Goal: Answer question/provide support

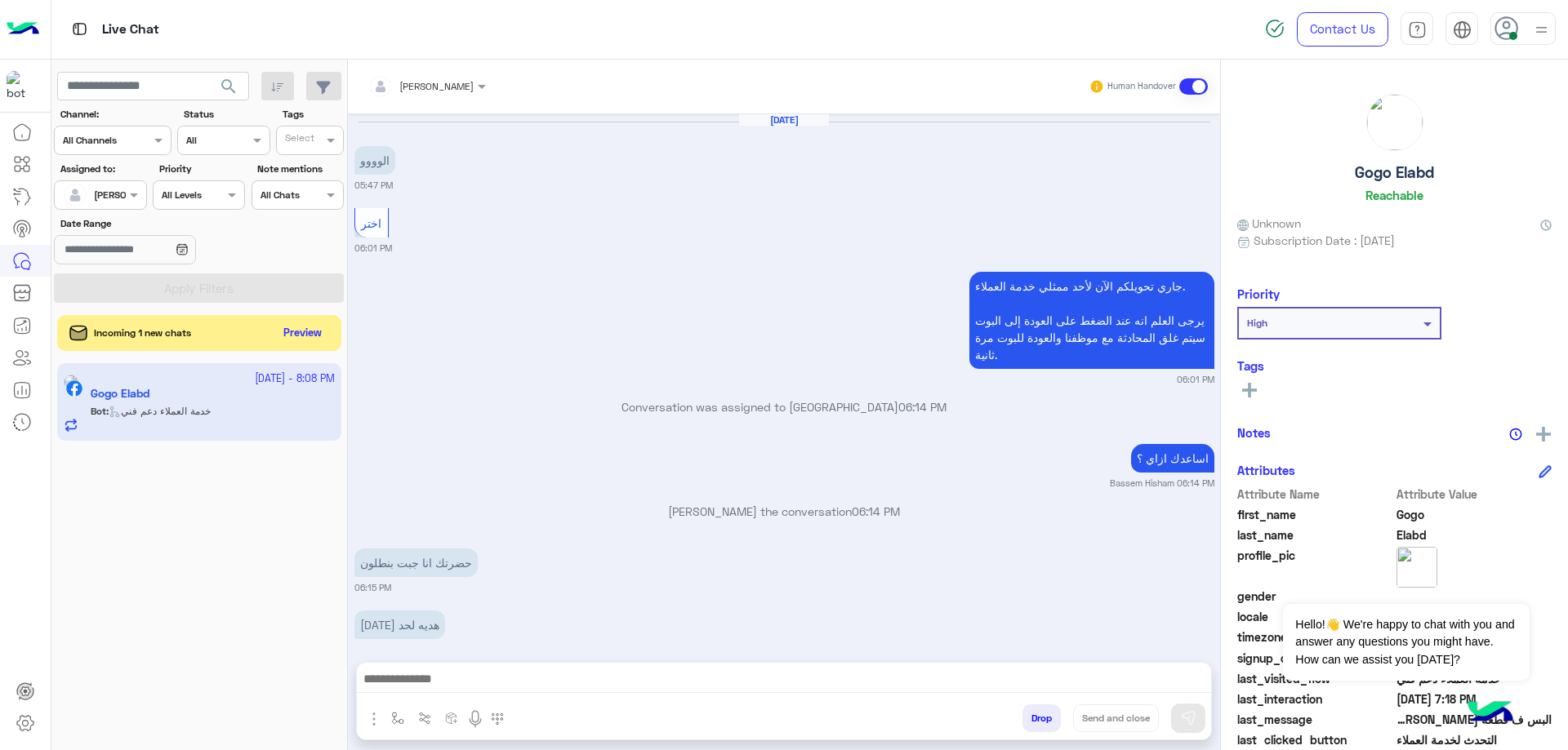
scroll to position [3221, 0]
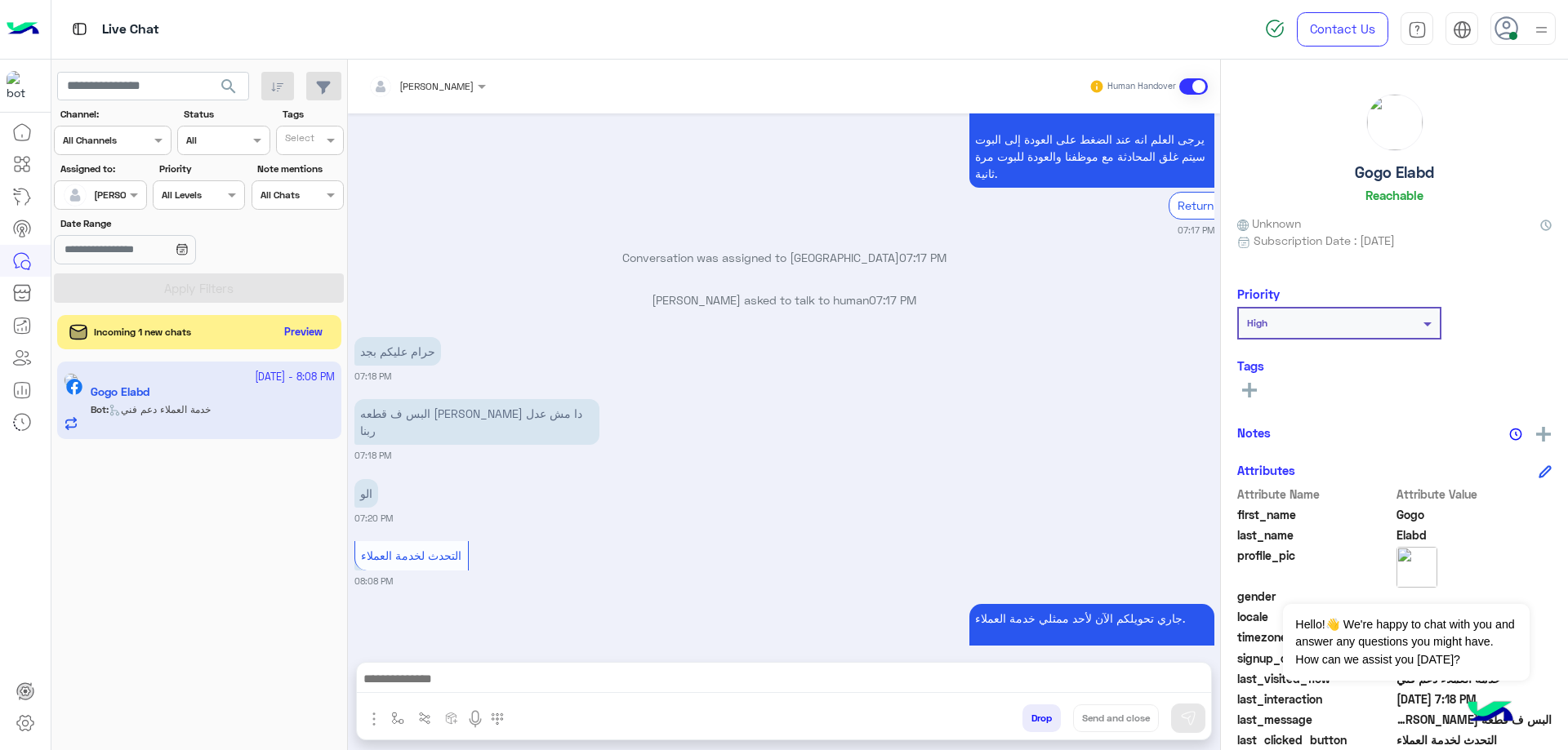
click at [302, 334] on button "Preview" at bounding box center [303, 333] width 51 height 22
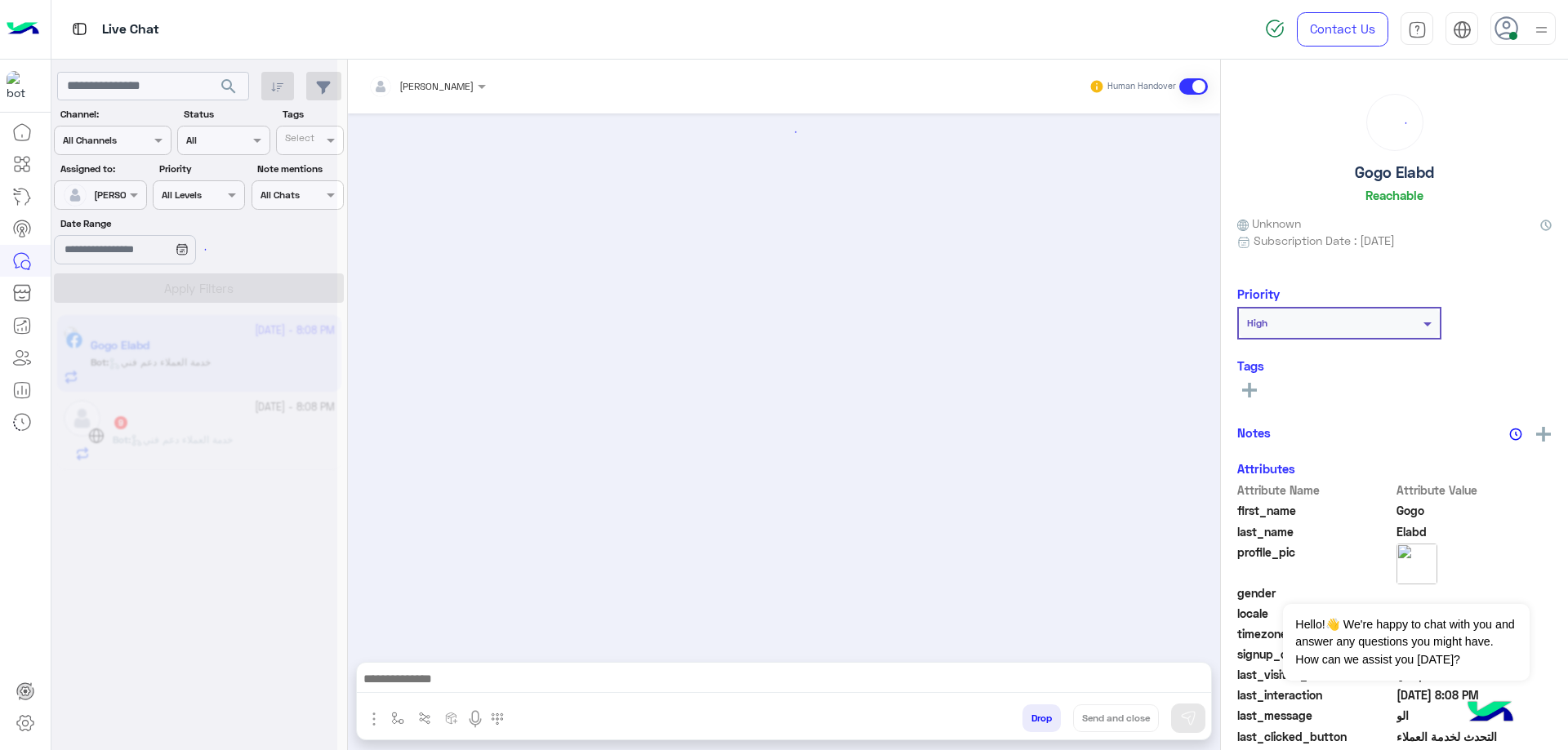
scroll to position [1642, 0]
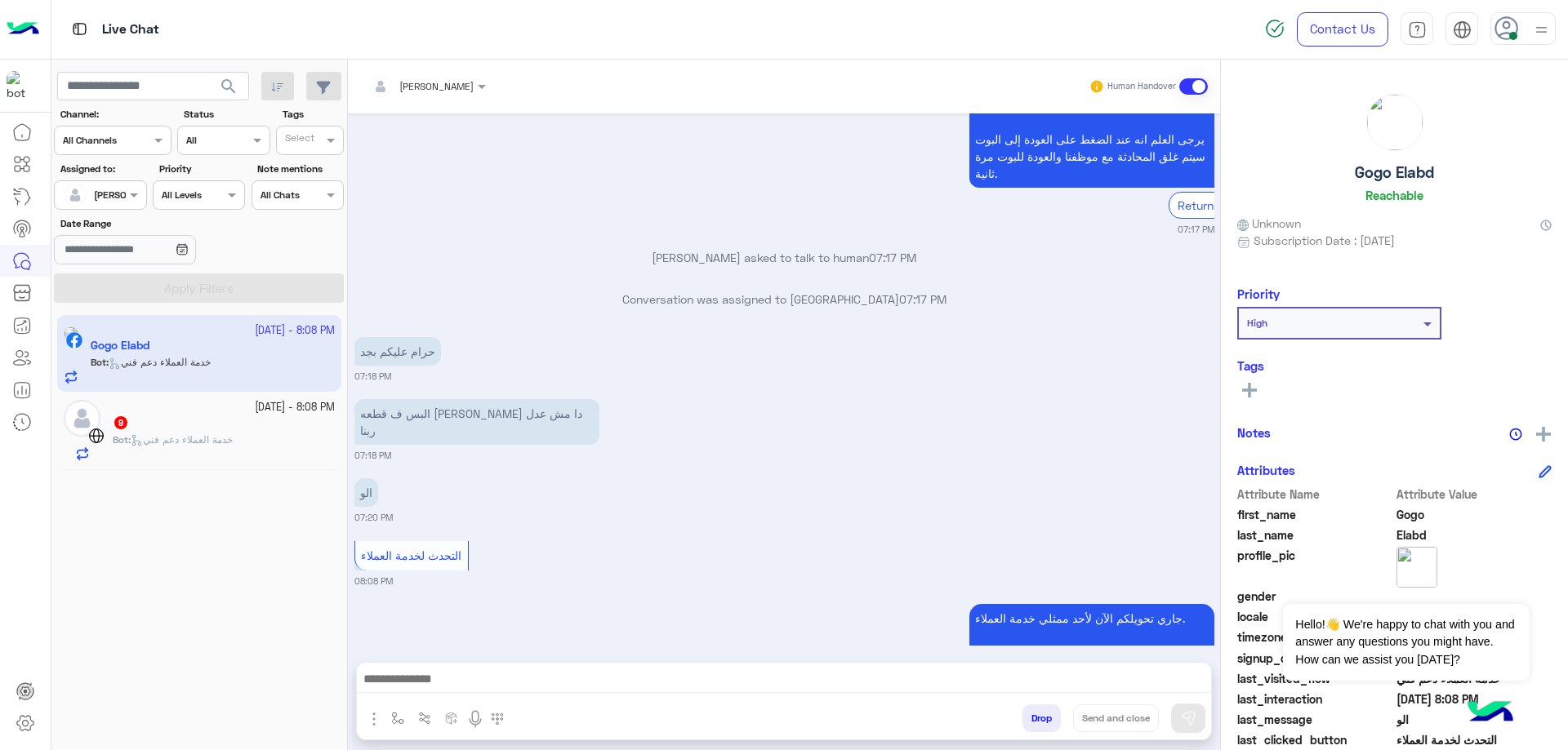
click at [245, 452] on div "Bot : خدمة العملاء دعم فني" at bounding box center [224, 447] width 222 height 28
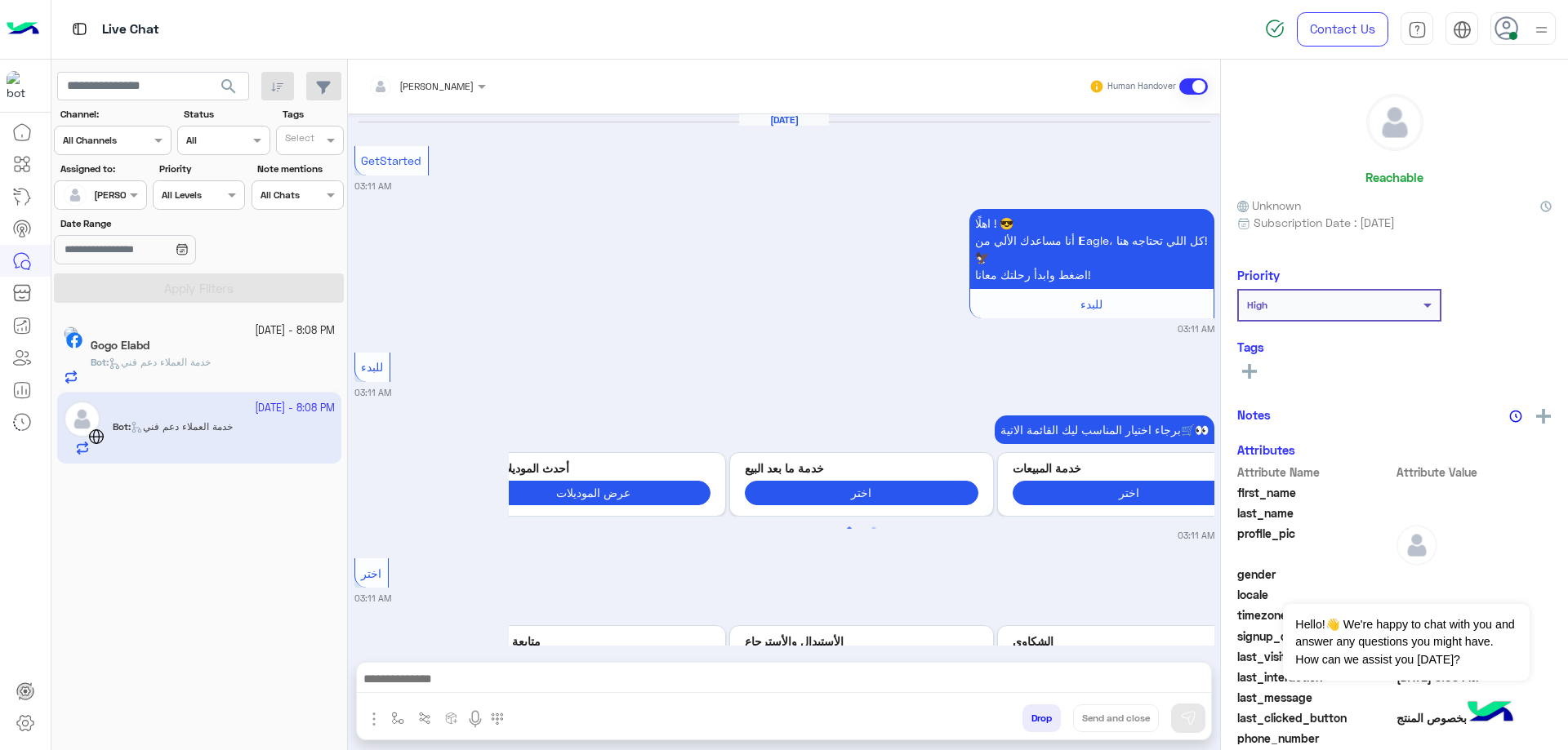
scroll to position [1524, 0]
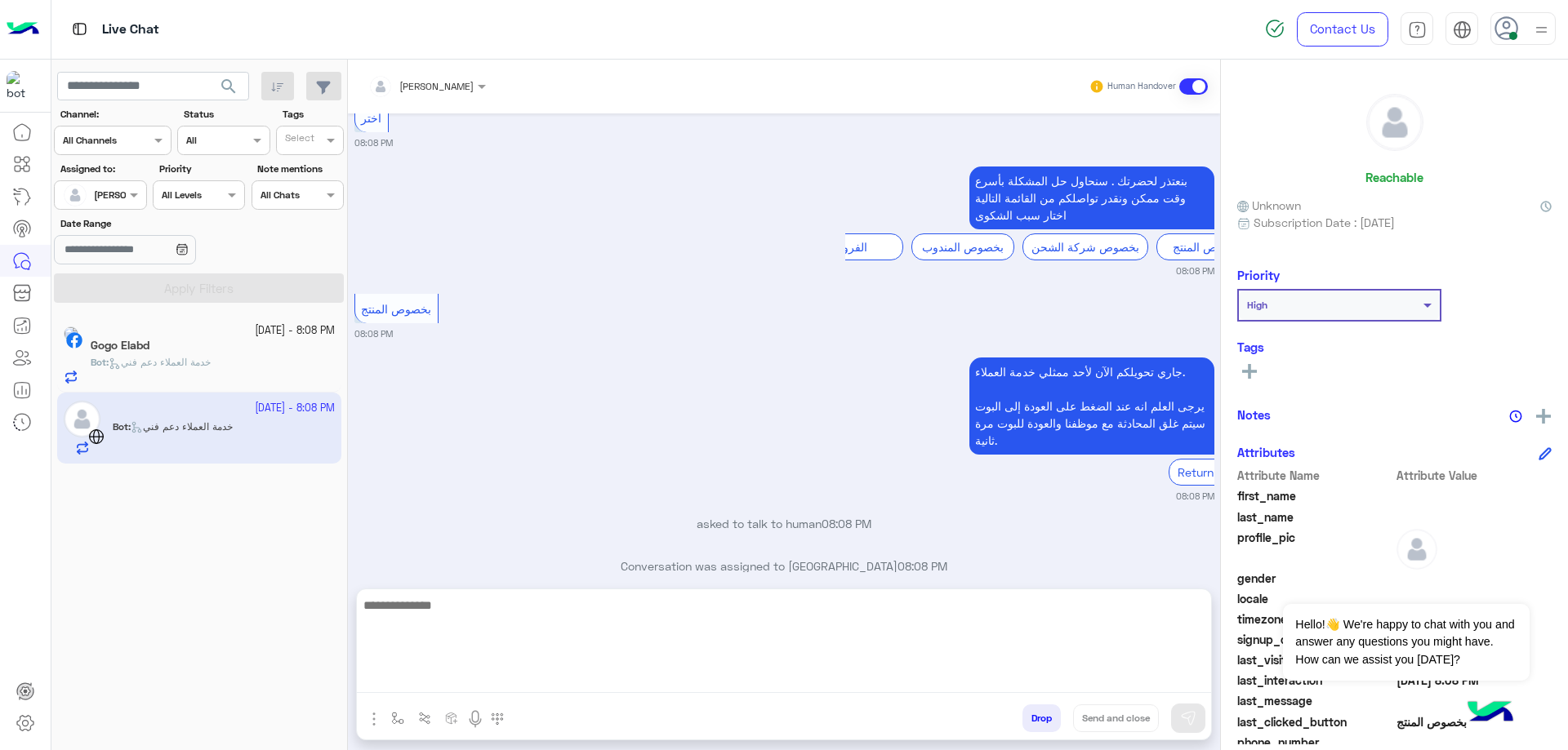
click at [468, 683] on textarea at bounding box center [784, 644] width 854 height 98
type textarea "**********"
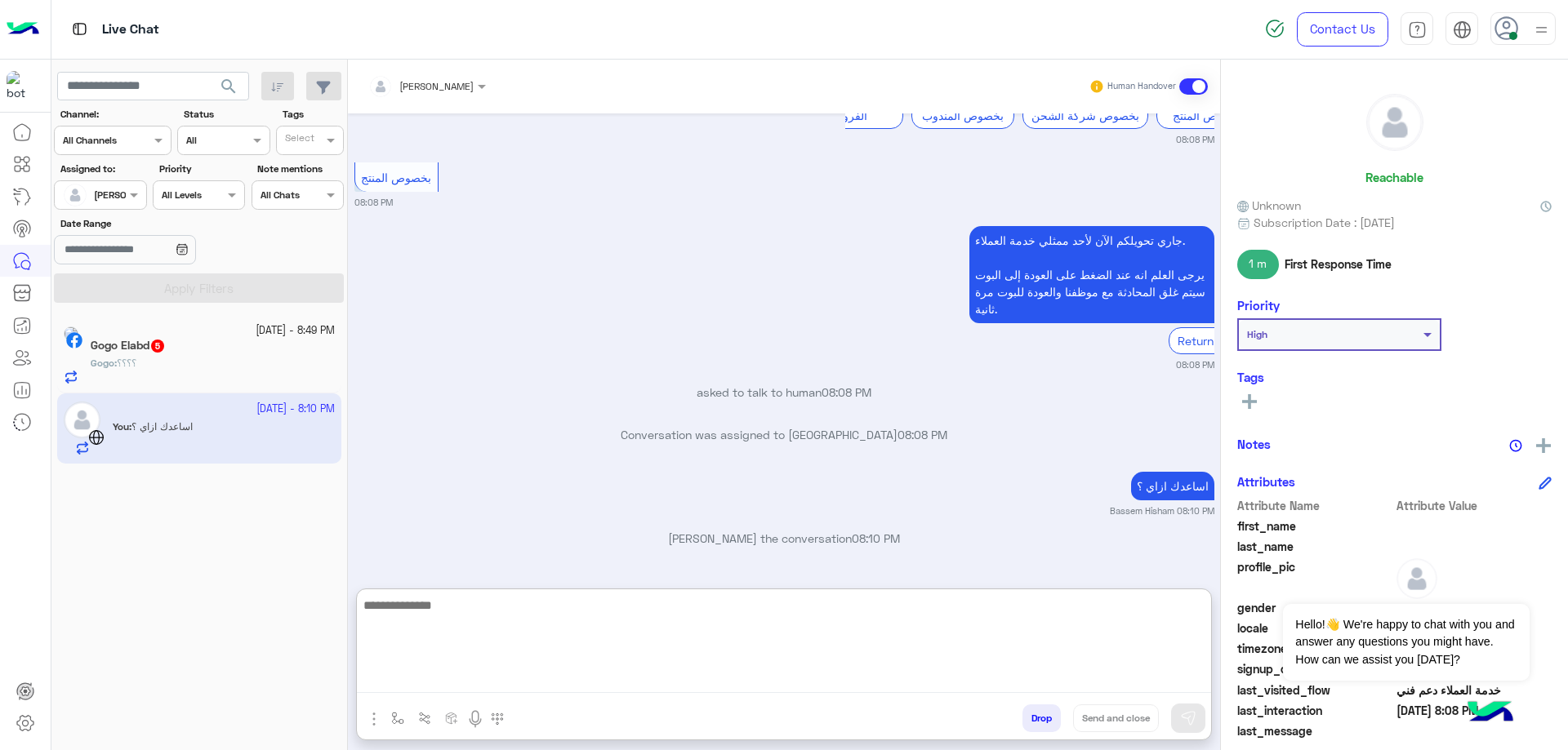
scroll to position [1701, 0]
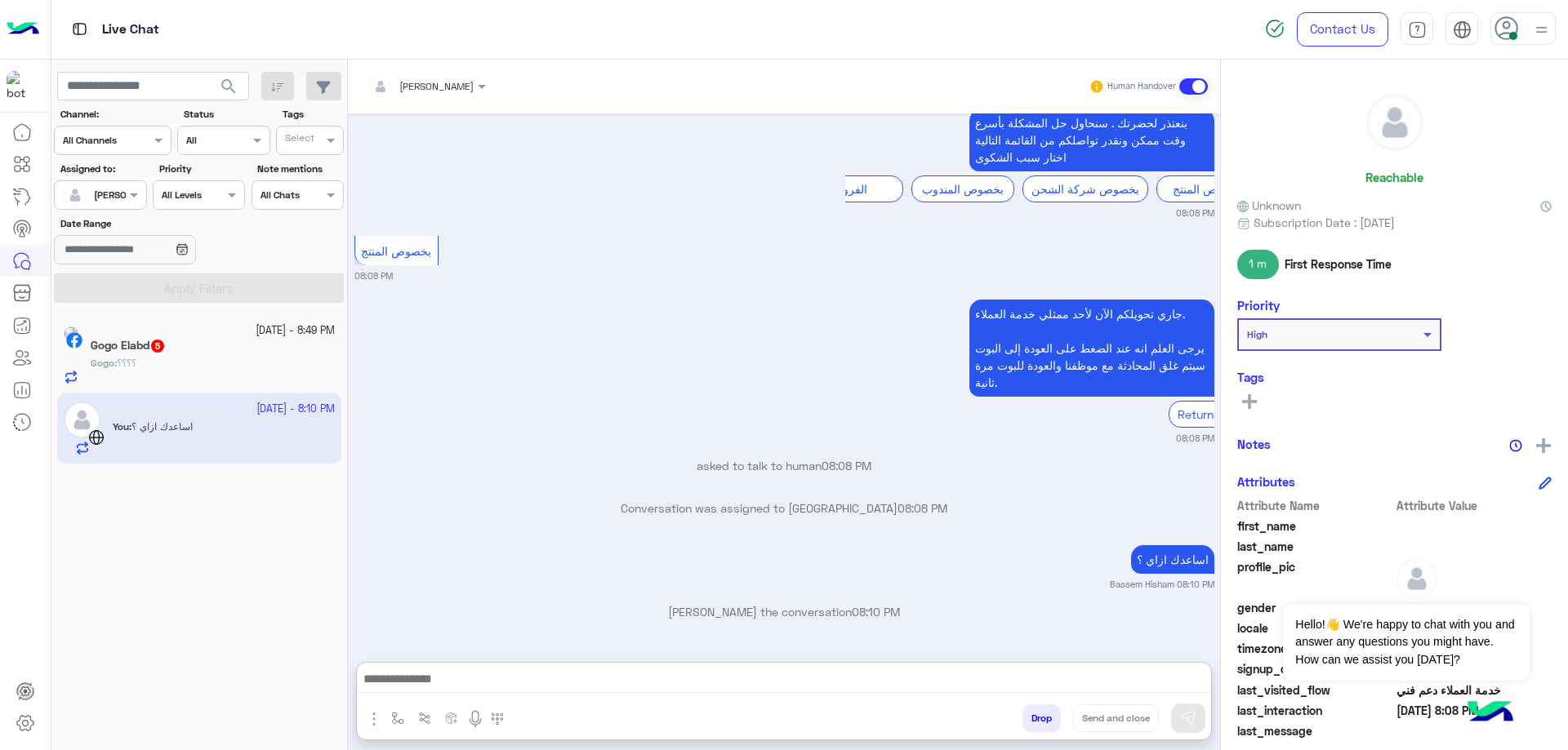
click at [1378, 179] on h6 "Reachable" at bounding box center [1394, 177] width 58 height 15
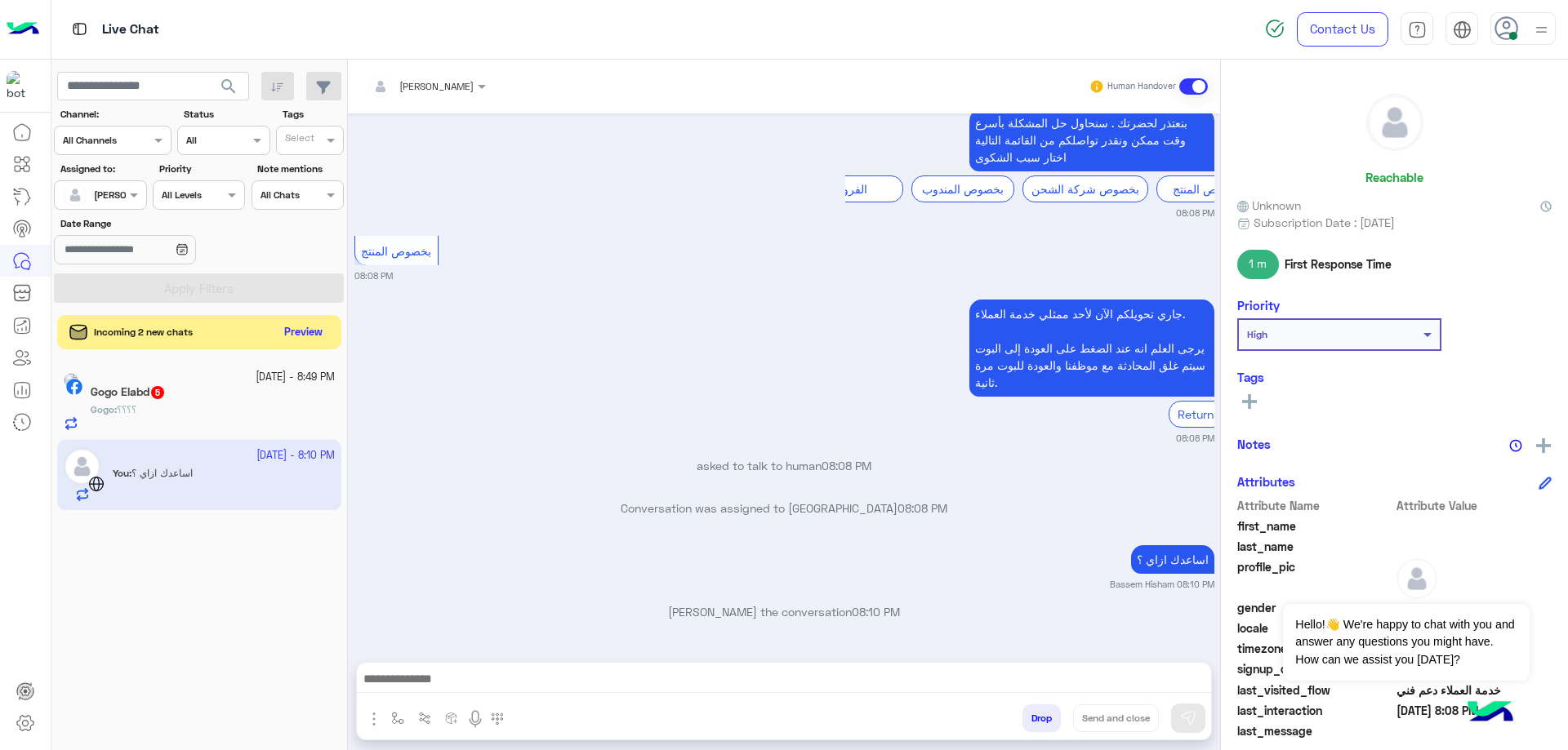
click at [297, 328] on button "Preview" at bounding box center [303, 333] width 51 height 22
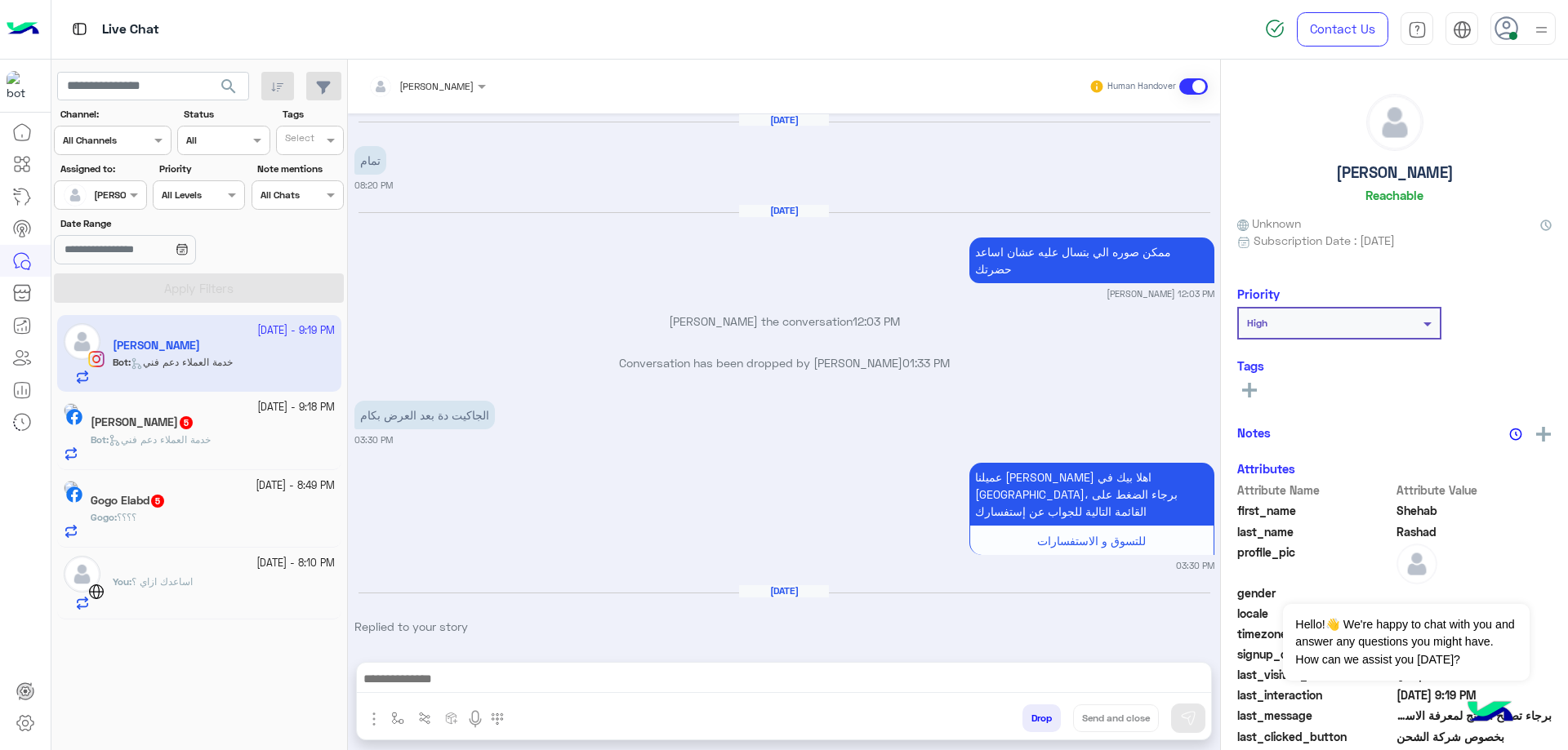
scroll to position [2049, 0]
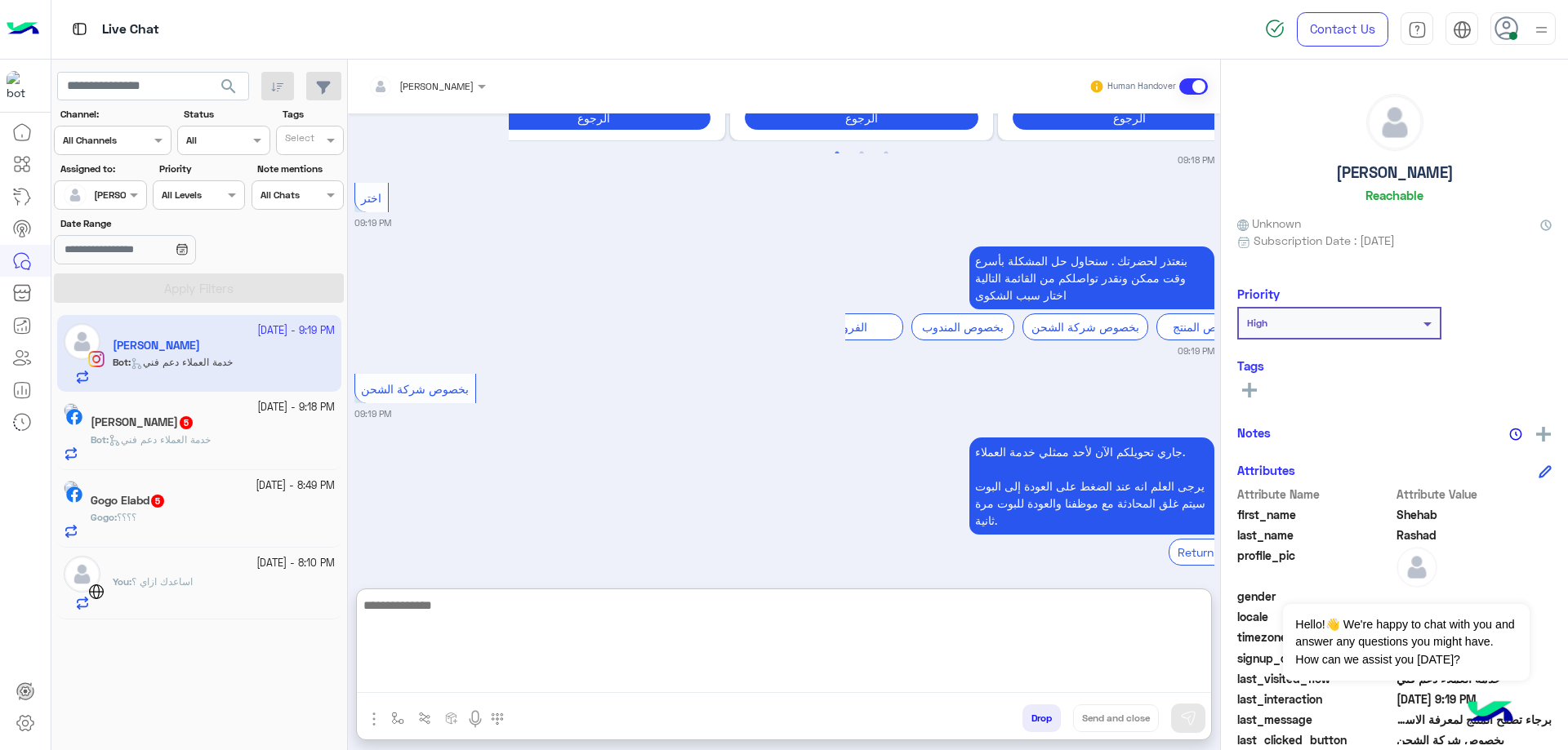
click at [470, 670] on textarea at bounding box center [784, 644] width 854 height 98
type textarea "**********"
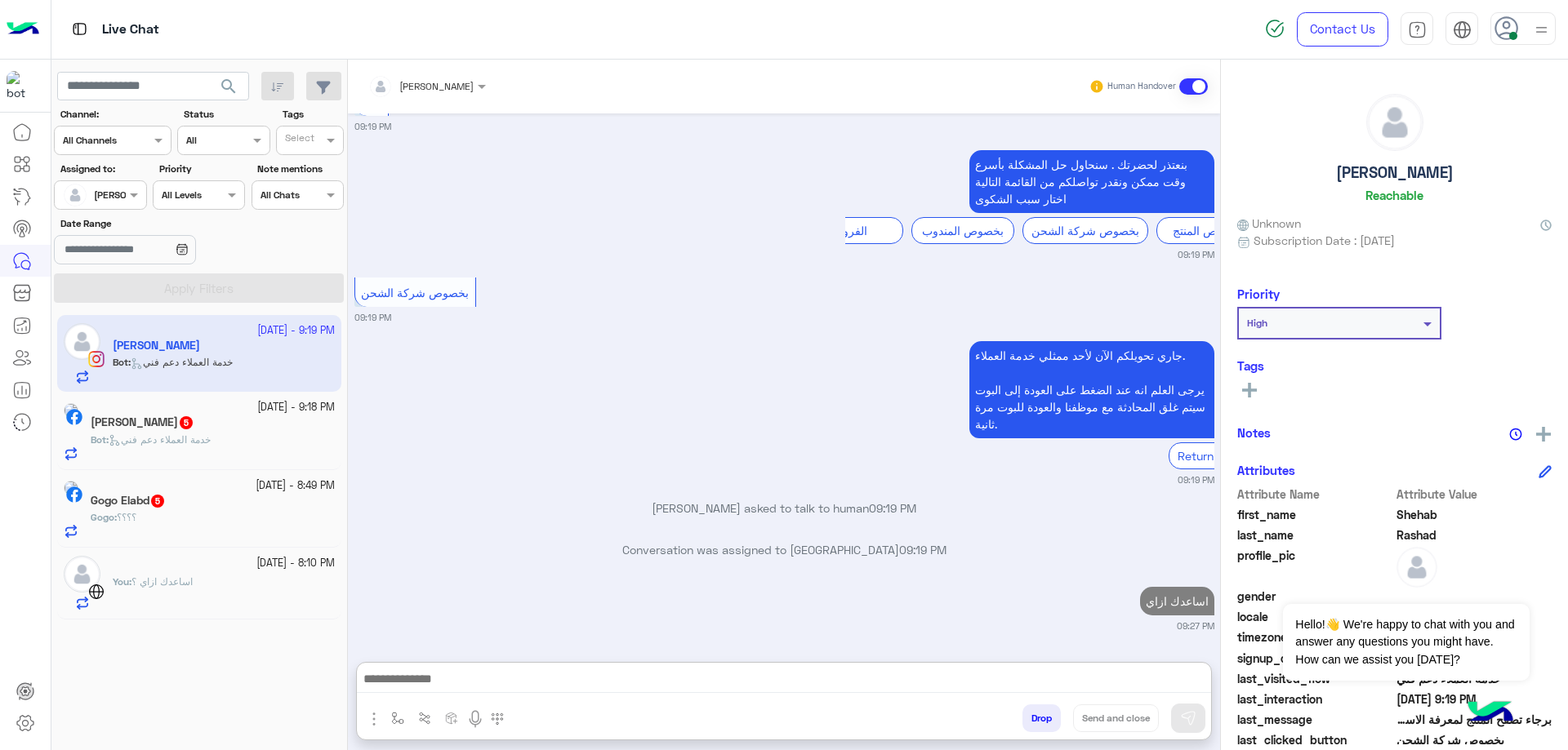
click at [145, 410] on div "[DATE] - 9:18 PM" at bounding box center [213, 408] width 245 height 15
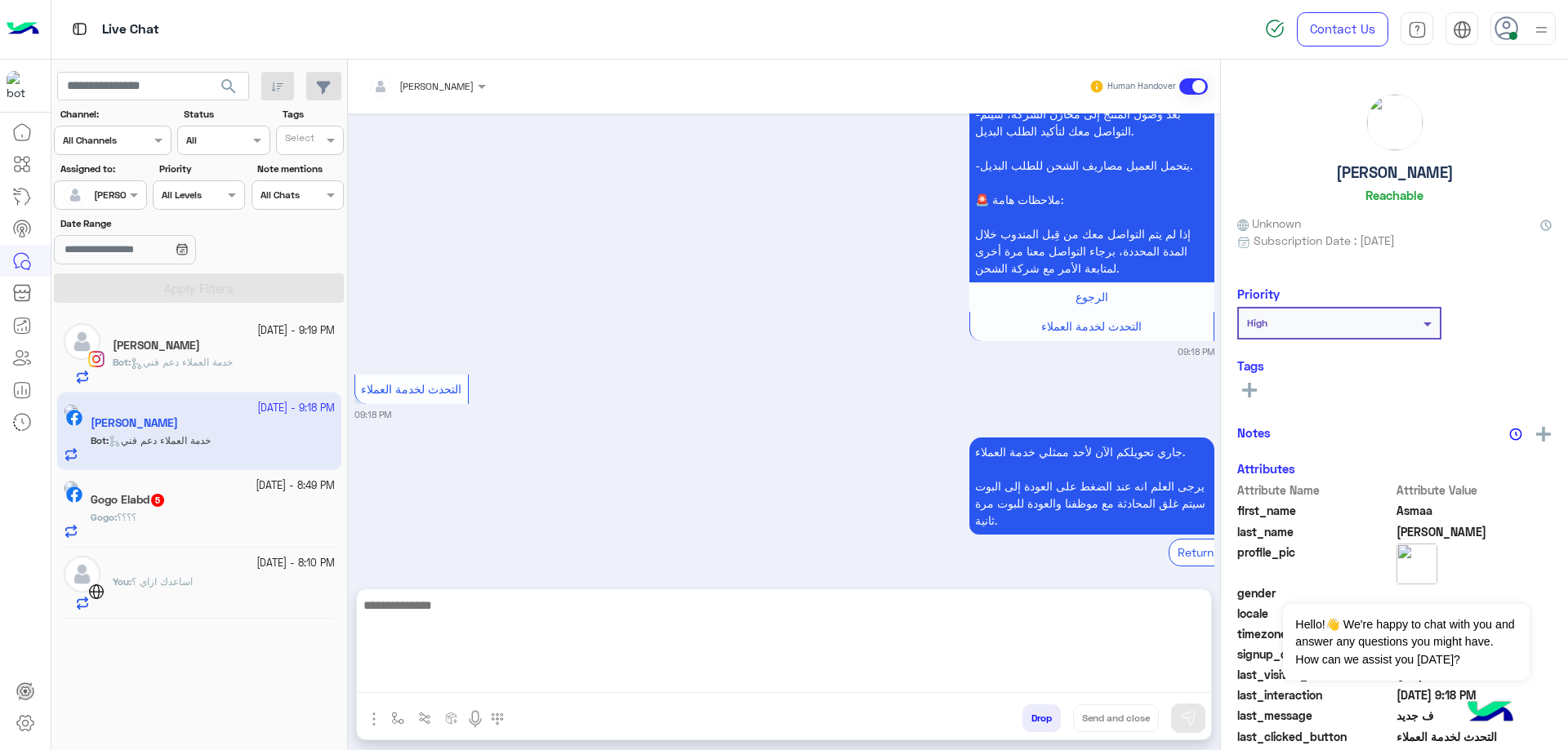
click at [460, 674] on textarea at bounding box center [784, 644] width 854 height 98
paste textarea "**********"
type textarea "**********"
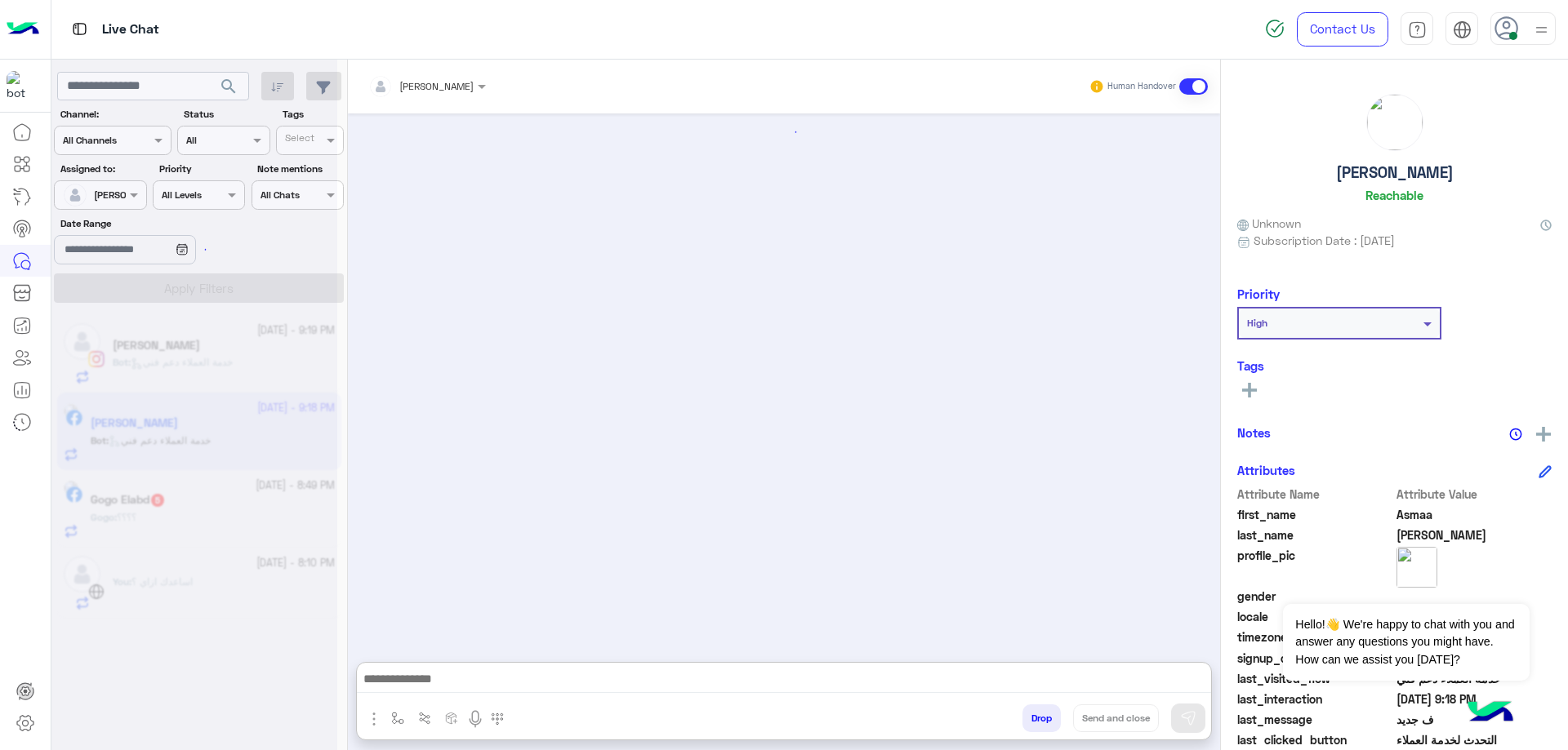
click at [311, 581] on div "You : اساعدك ازاي ؟" at bounding box center [224, 593] width 222 height 36
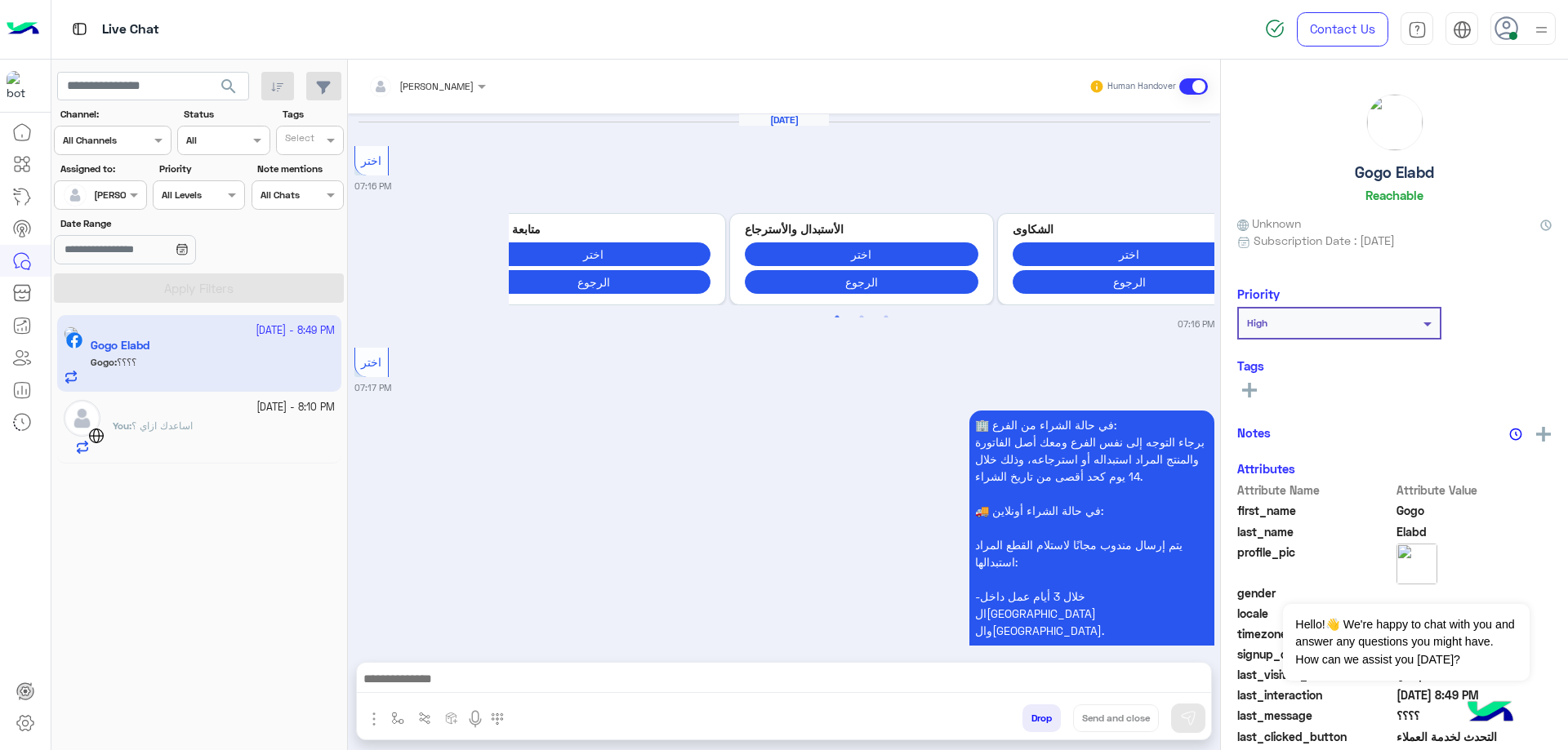
scroll to position [1554, 0]
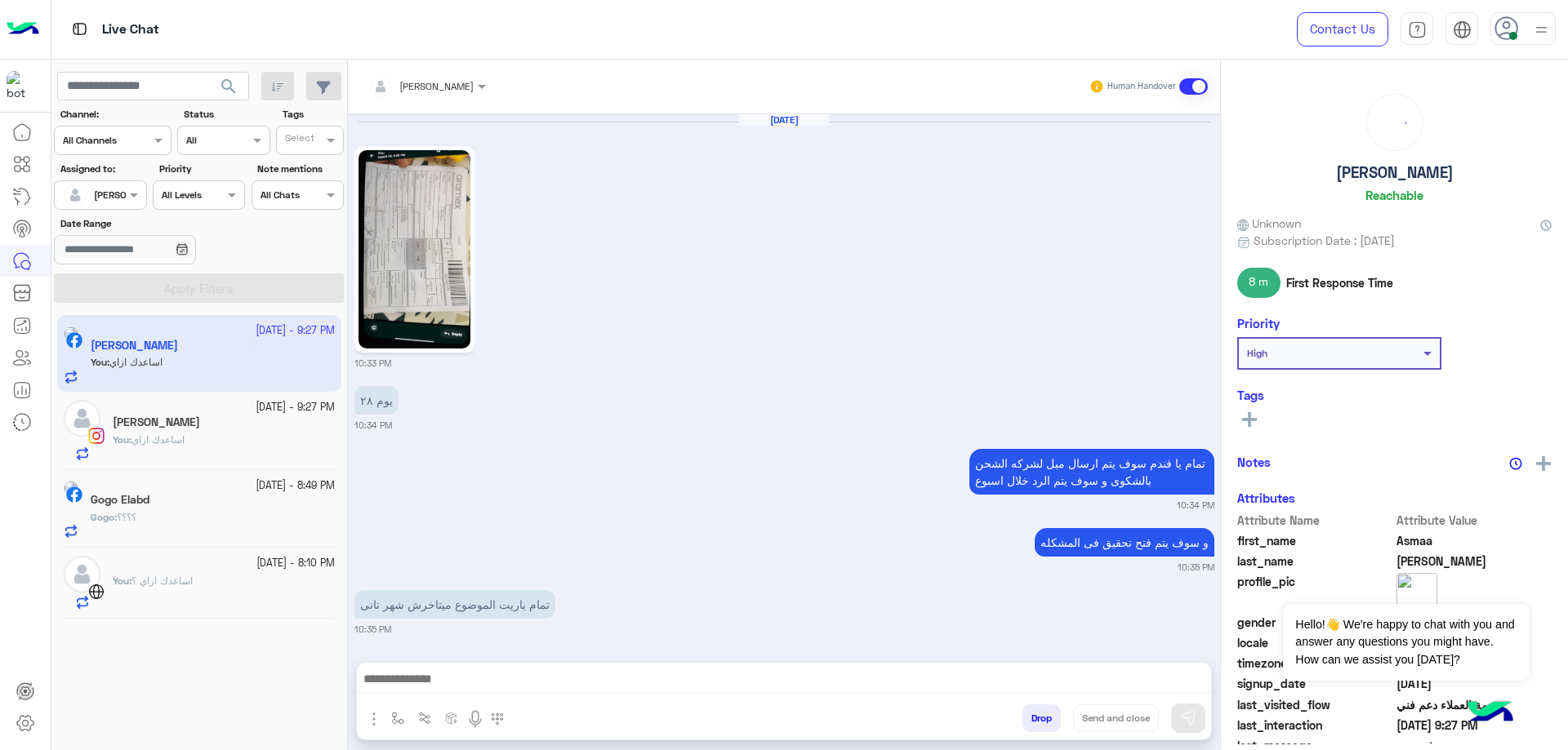
scroll to position [3691, 0]
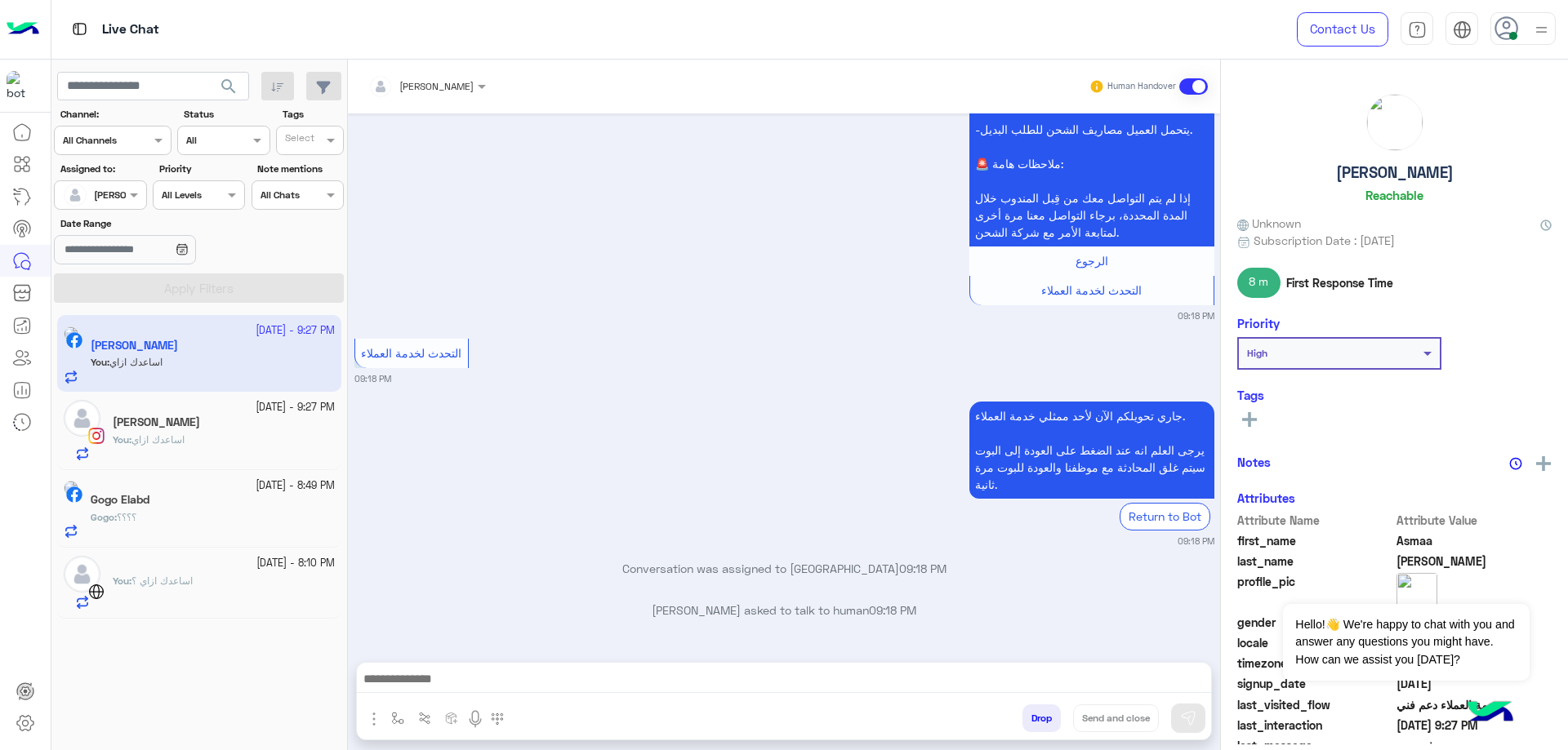
click at [191, 593] on div "You : اساعدك ازاي ؟" at bounding box center [224, 592] width 222 height 36
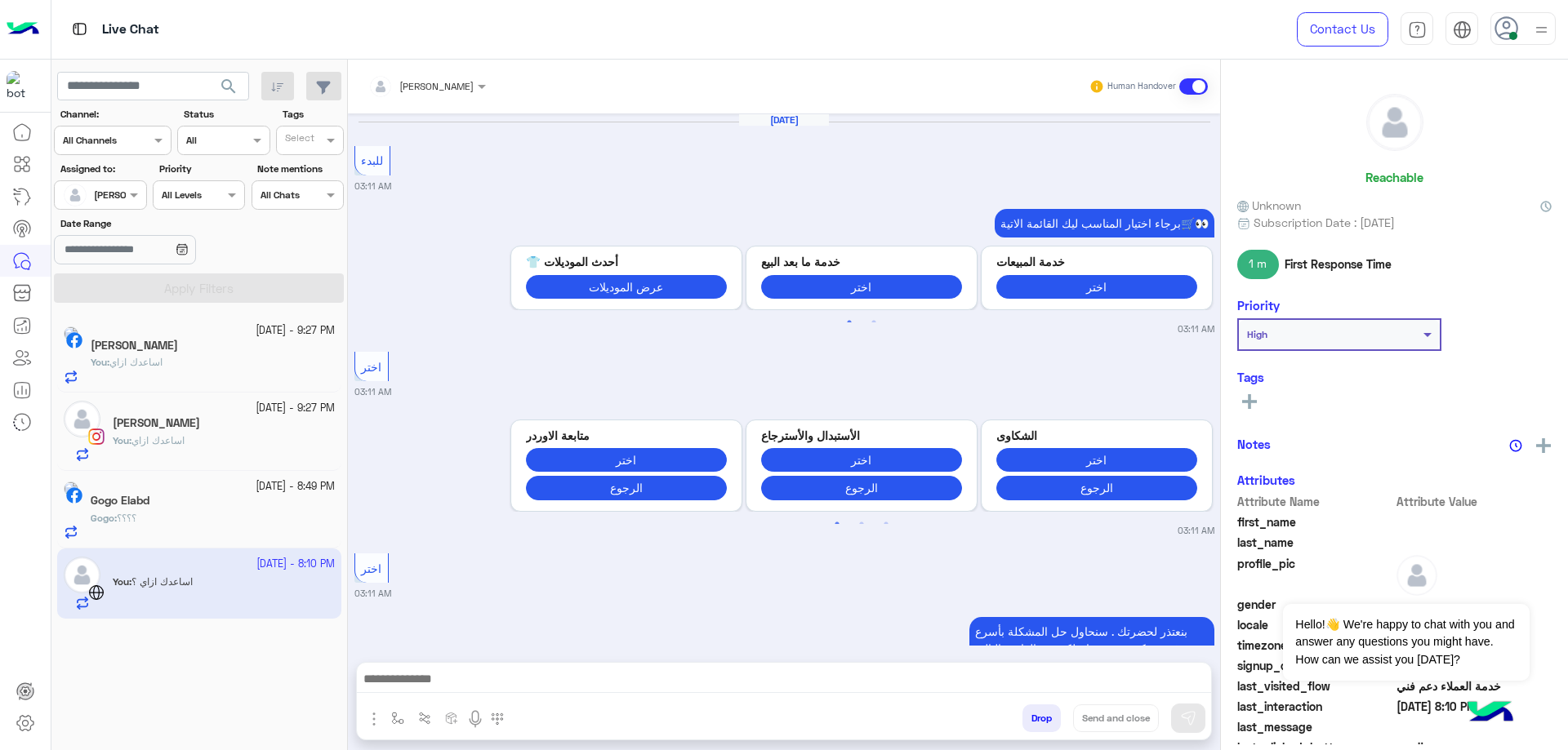
scroll to position [1377, 0]
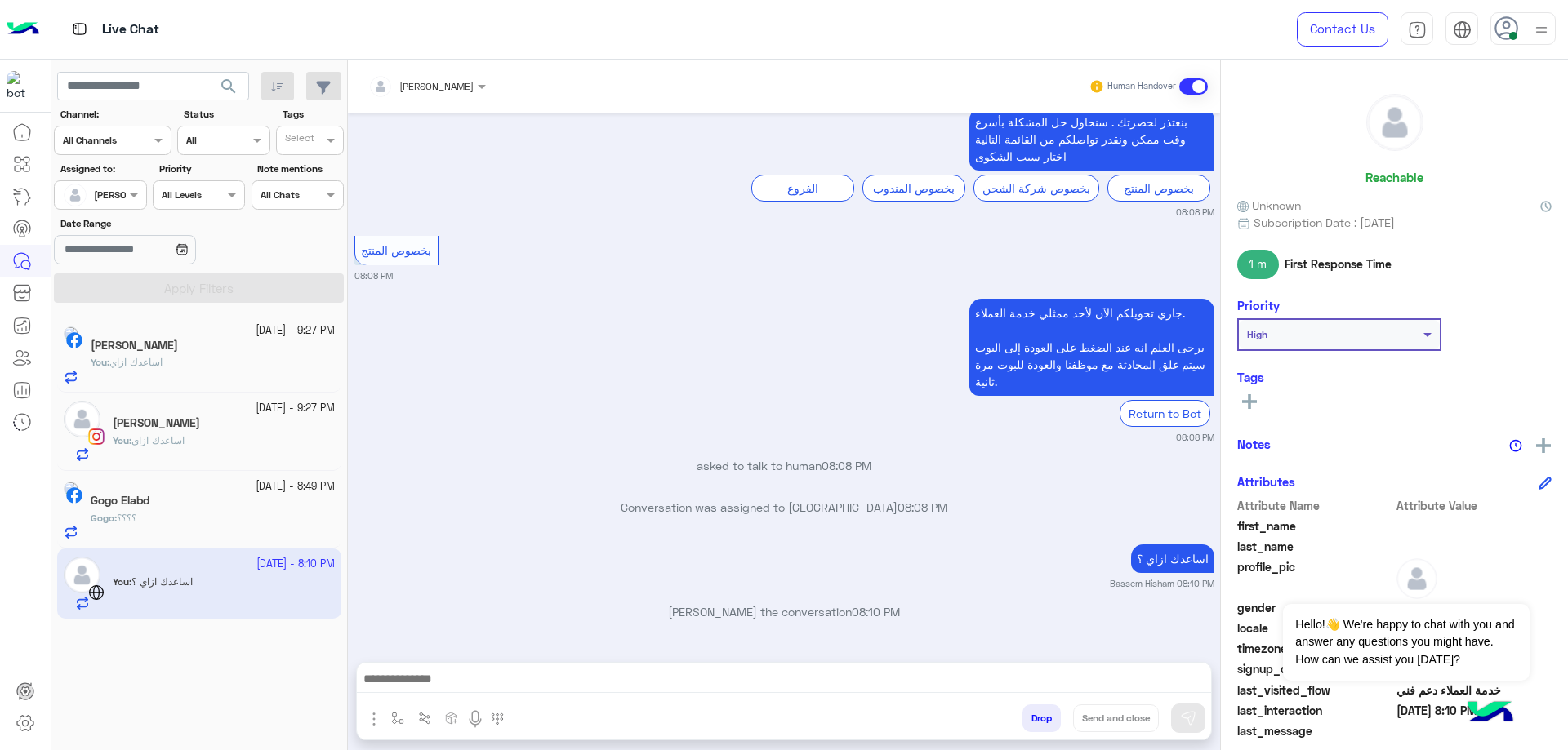
click at [1030, 718] on button "Drop" at bounding box center [1041, 718] width 39 height 28
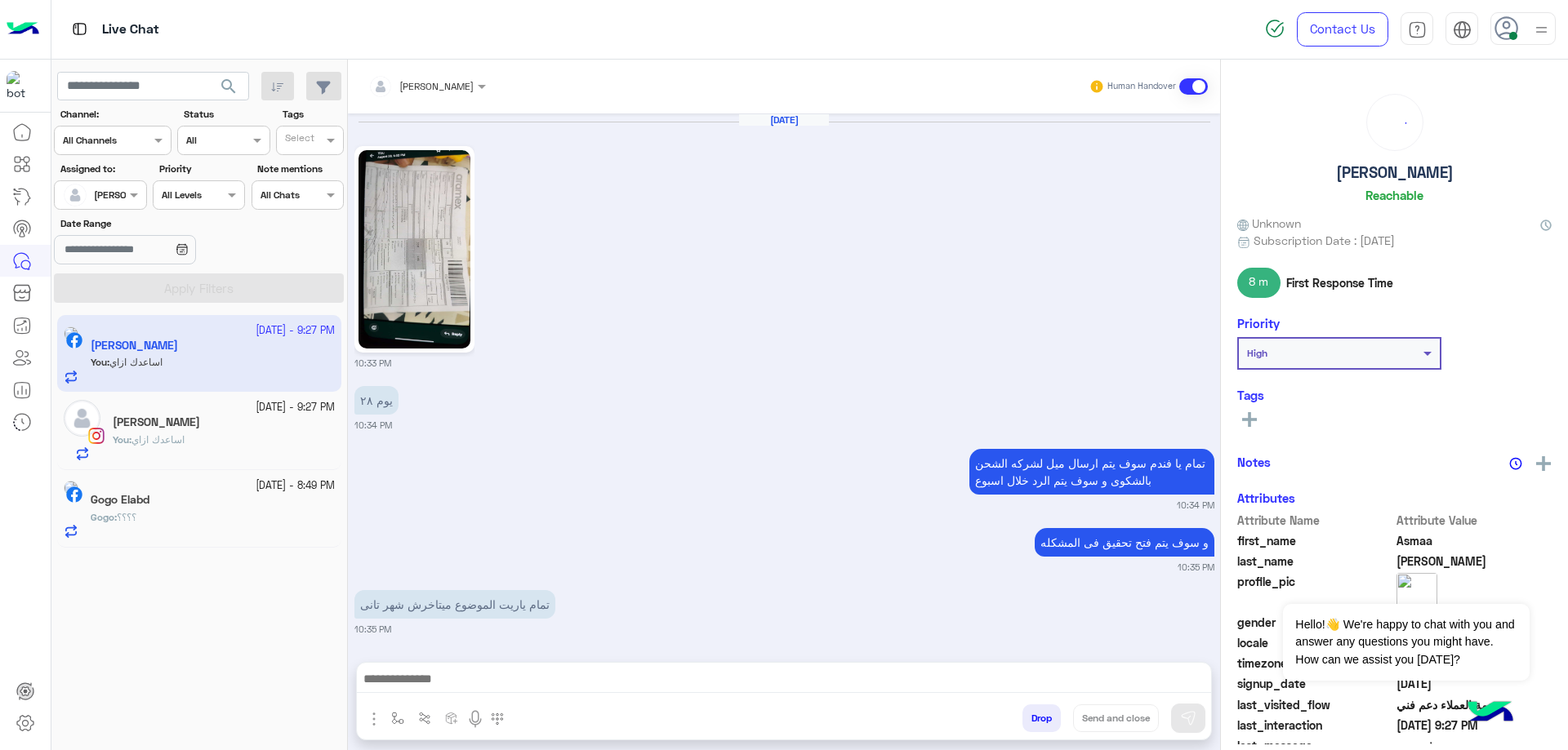
scroll to position [1646, 0]
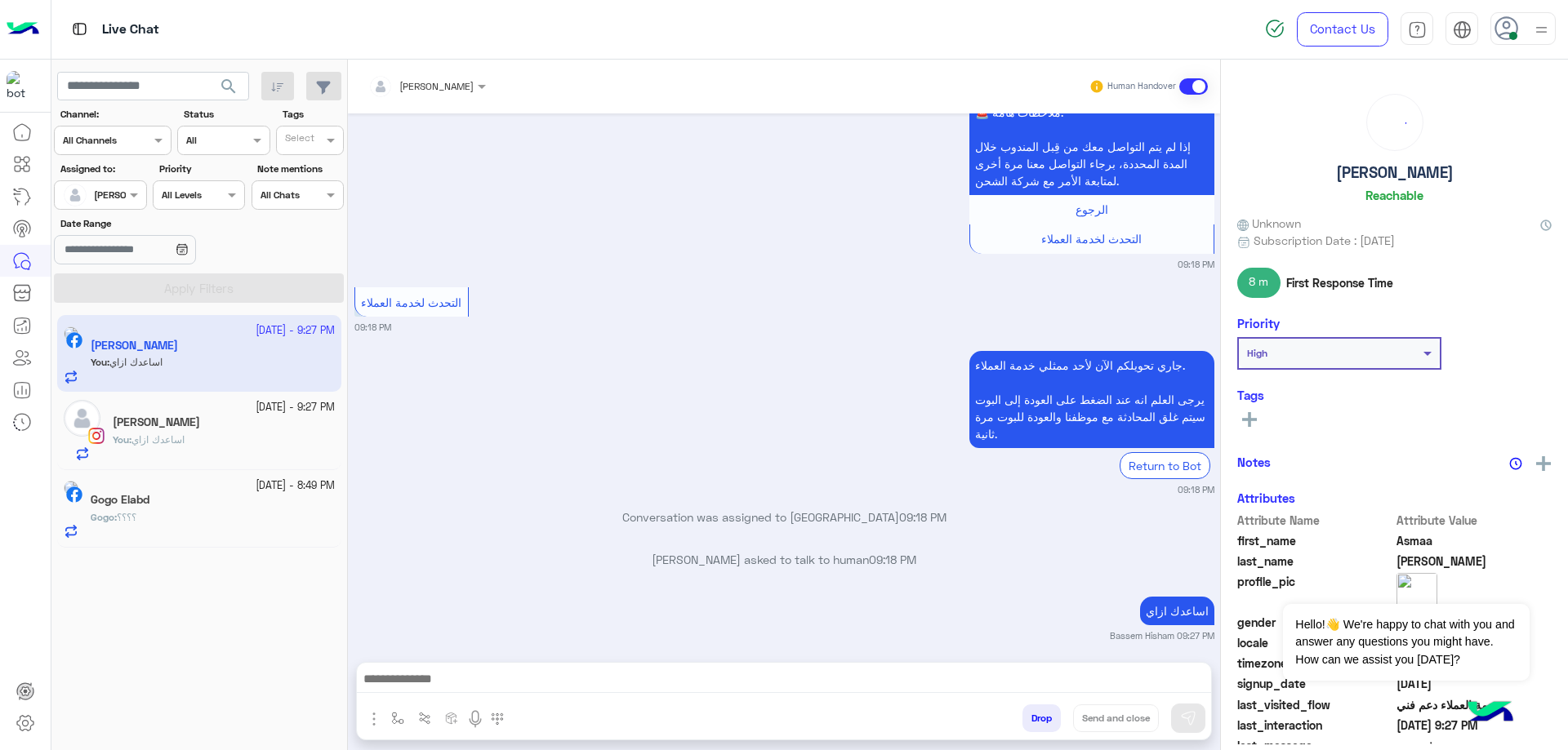
click at [189, 362] on app-inbox-user "19 September - 9:27 PM Asmaa Anas You : اساعدك ازاي" at bounding box center [199, 353] width 284 height 77
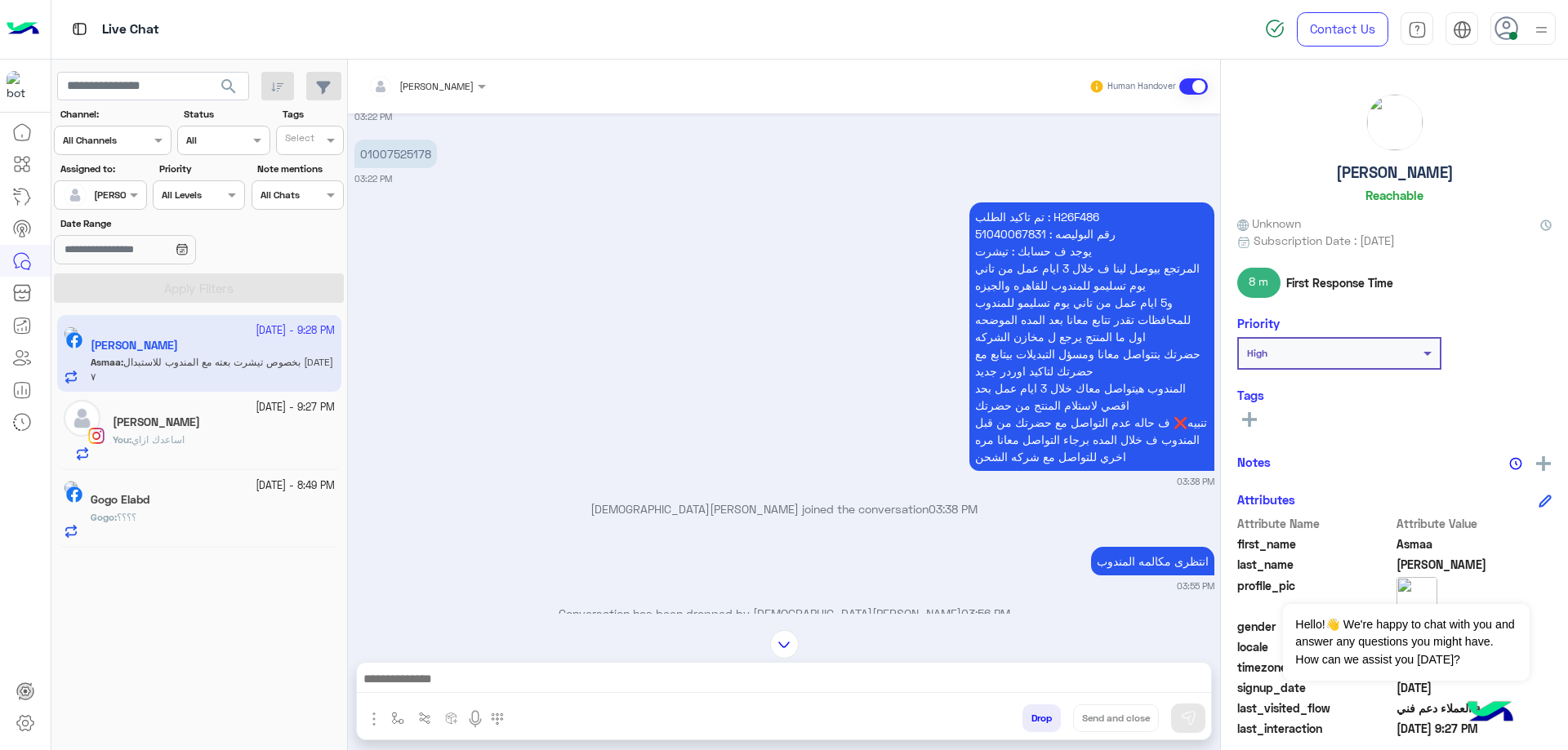
scroll to position [443, 0]
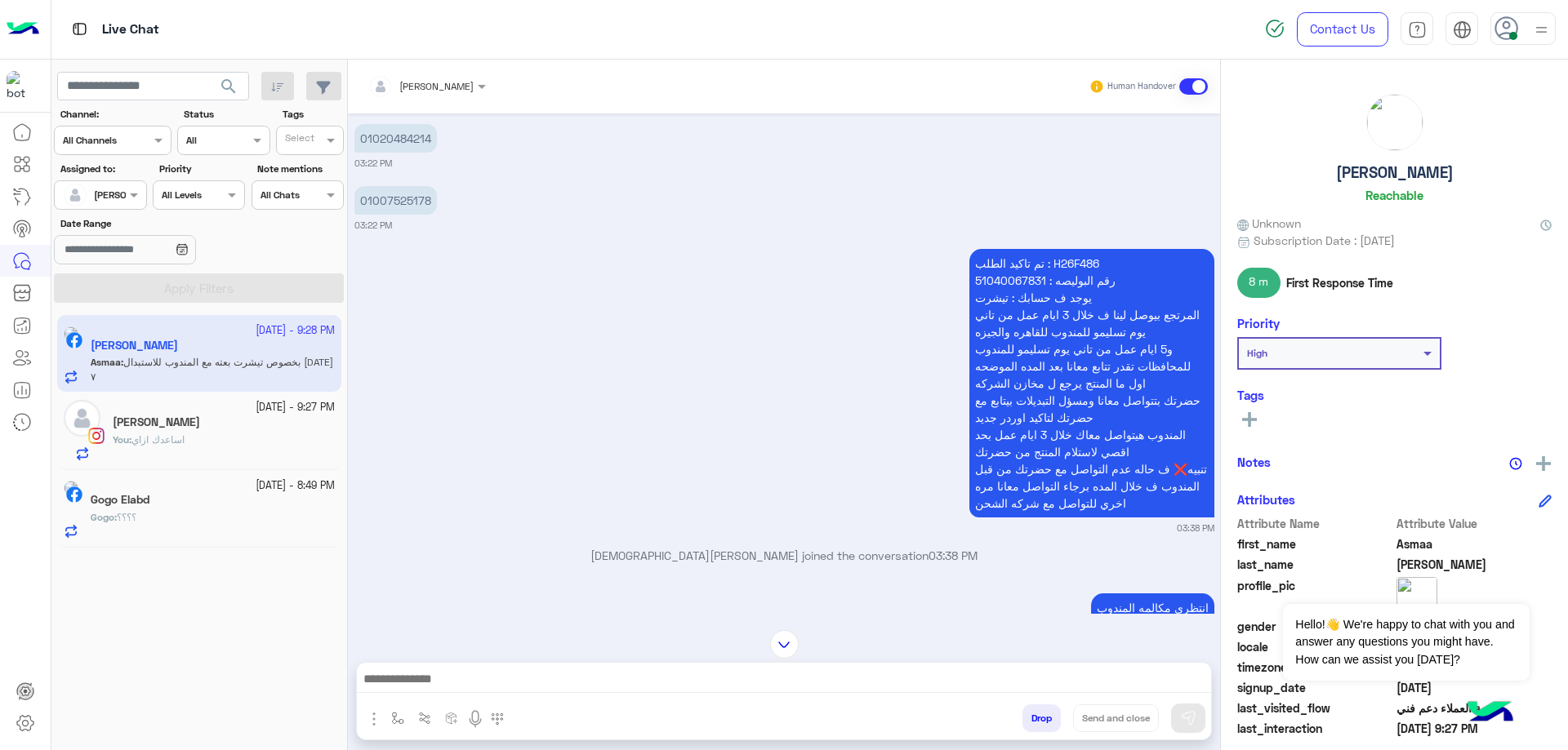
click at [1076, 249] on p "تم تاكيد الطلب : H26F486 رقم البوليصه : 51040067831 يوجد ف حسابك : تيشرت المرتج…" at bounding box center [1092, 383] width 245 height 269
copy p "H26F486"
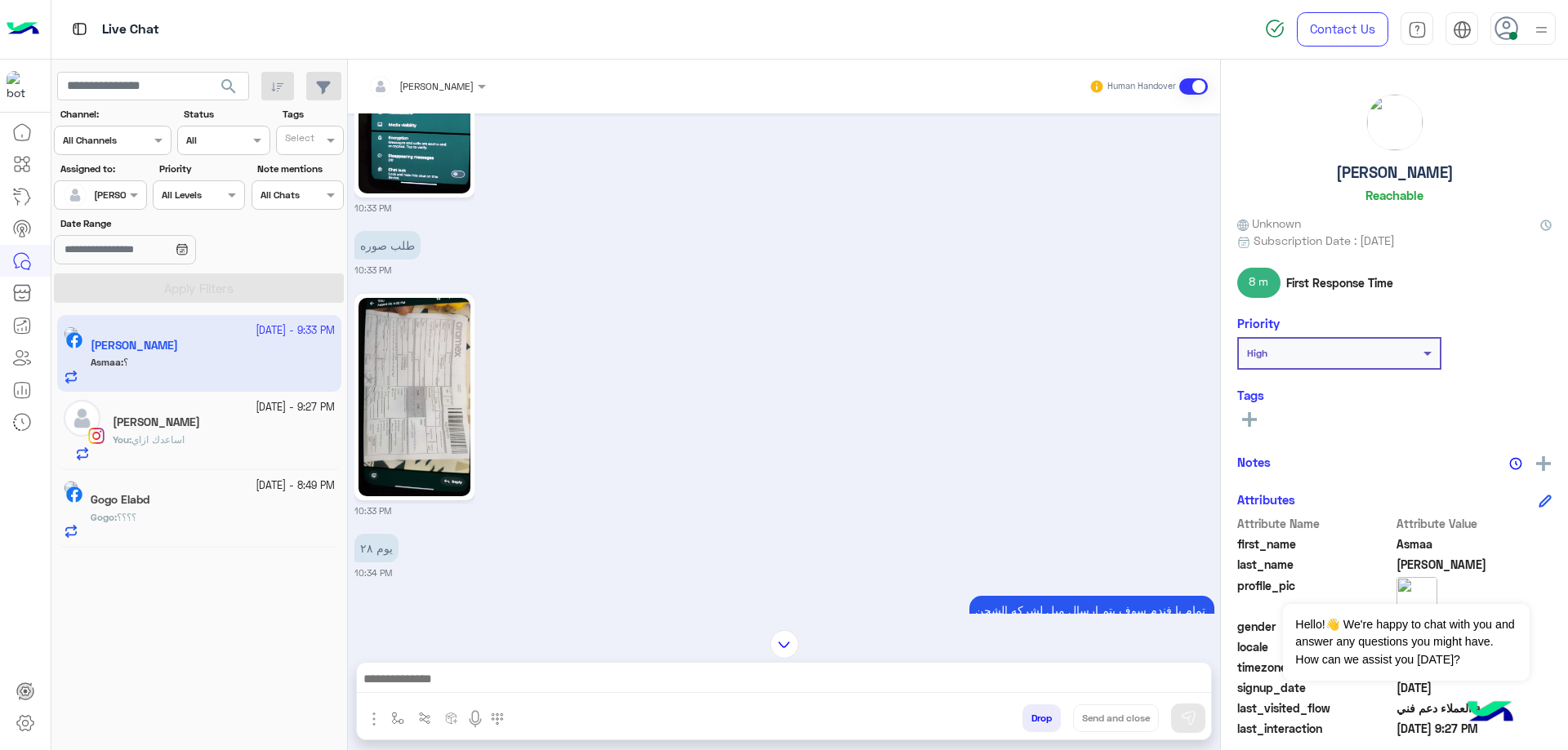
scroll to position [9561, 0]
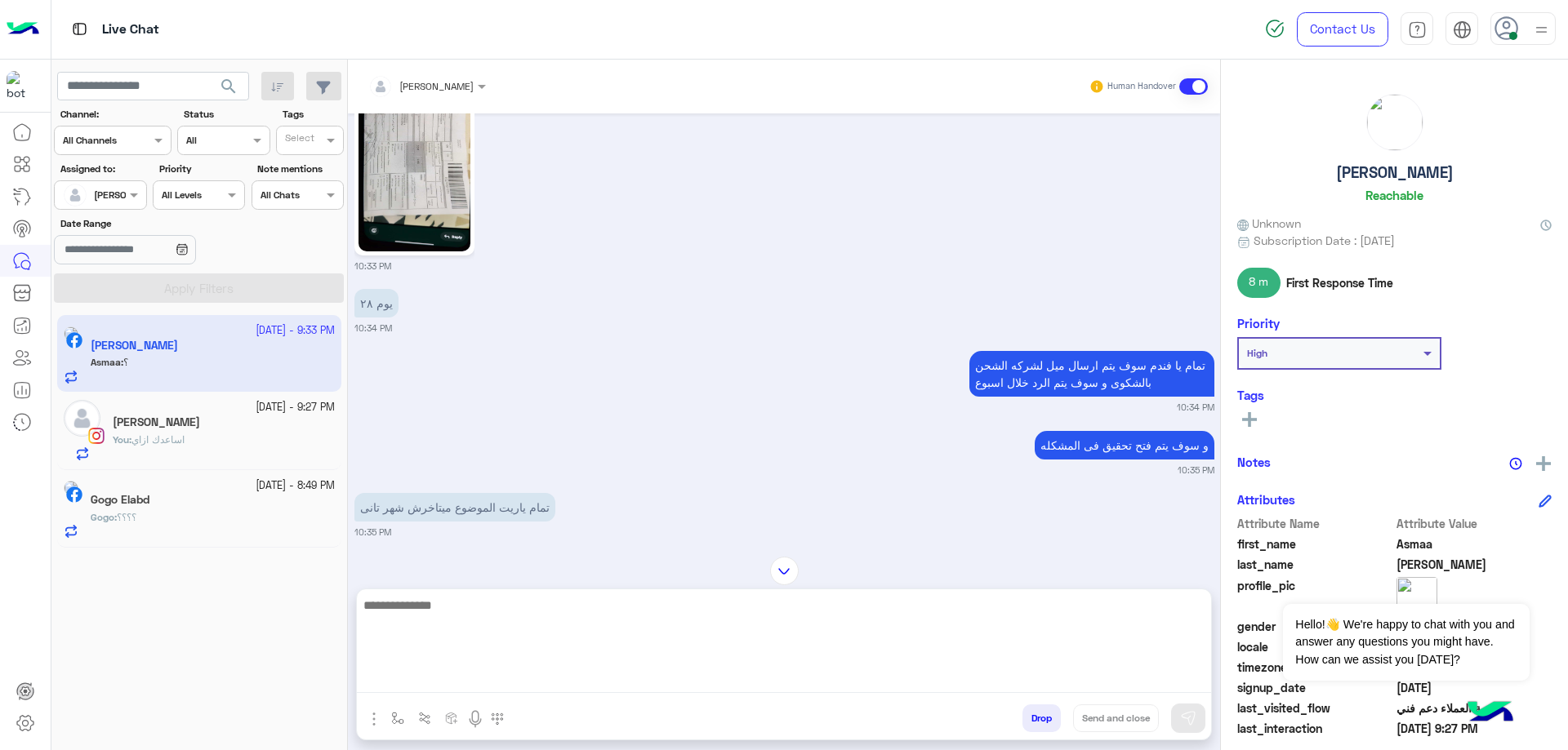
click at [480, 687] on textarea at bounding box center [784, 644] width 854 height 98
type textarea "**********"
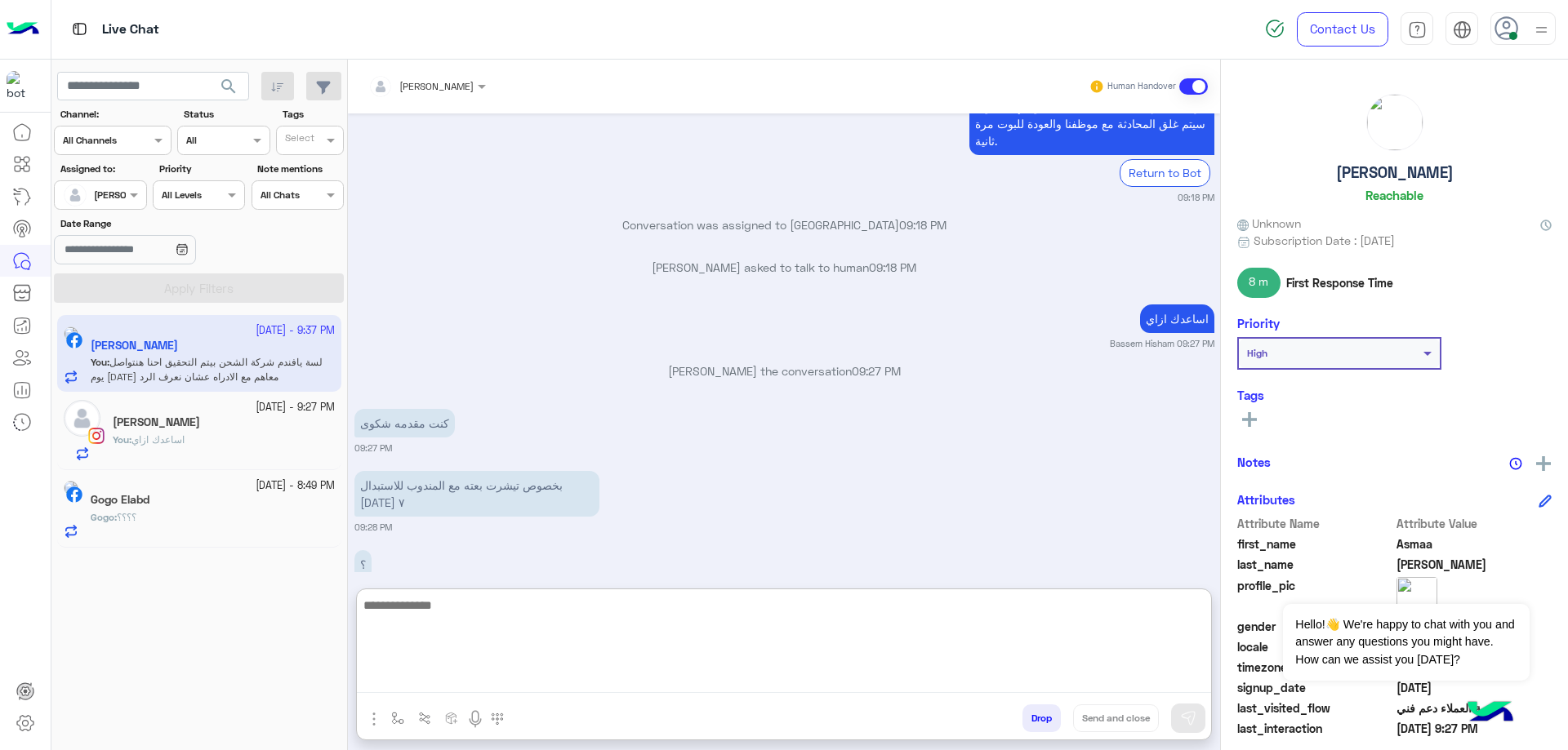
scroll to position [11365, 0]
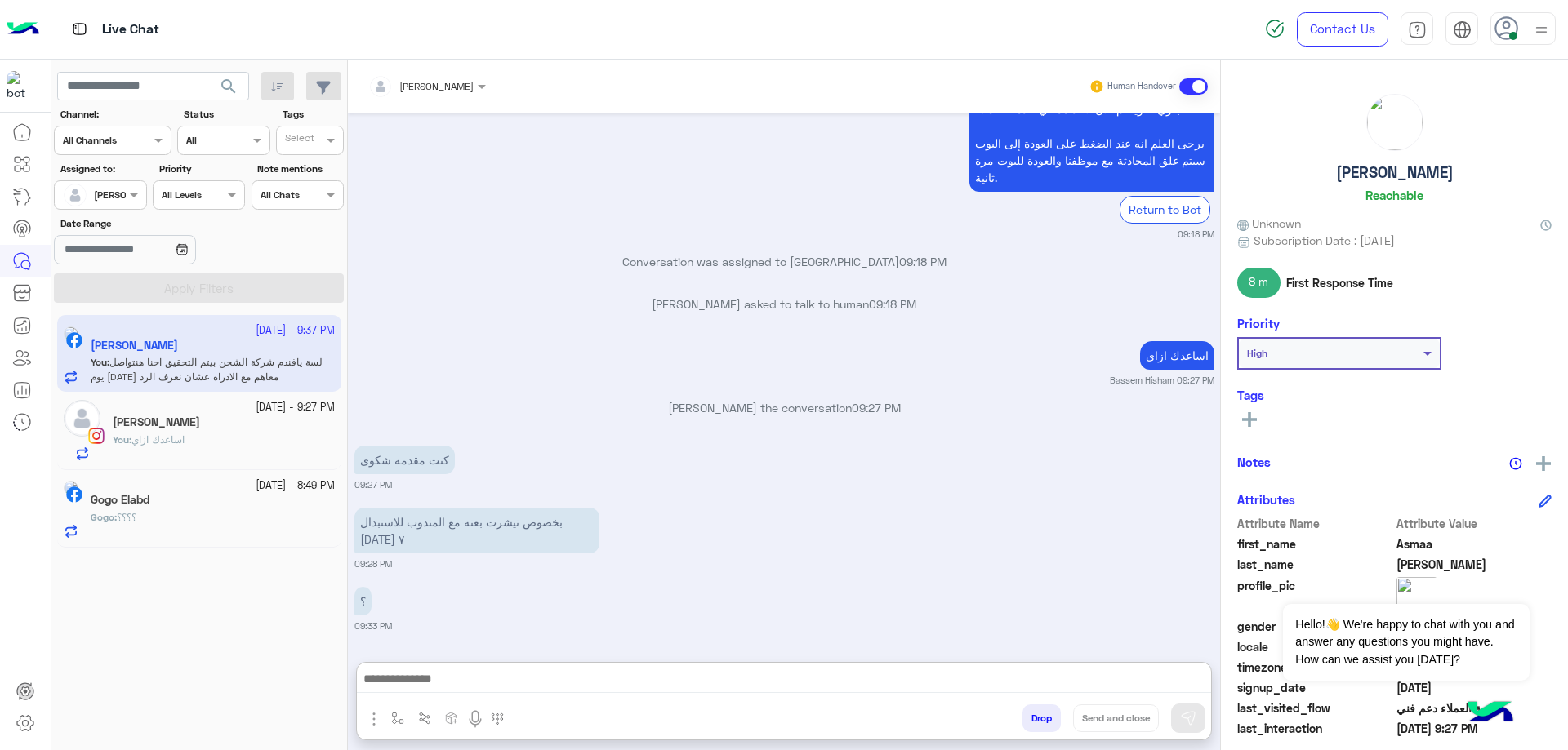
click at [1378, 164] on h5 "[PERSON_NAME]" at bounding box center [1394, 173] width 118 height 19
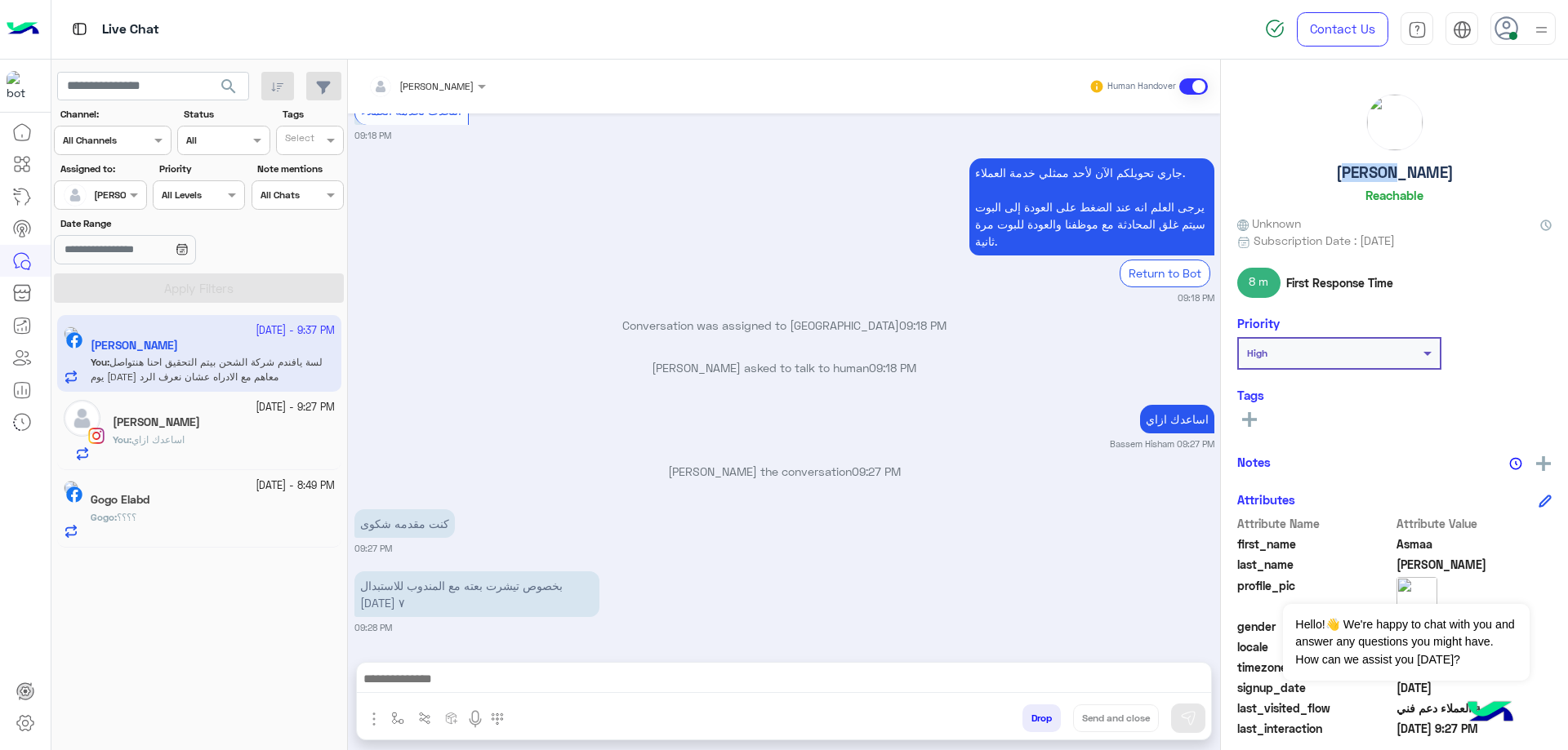
click at [1378, 164] on h5 "[PERSON_NAME]" at bounding box center [1394, 173] width 118 height 19
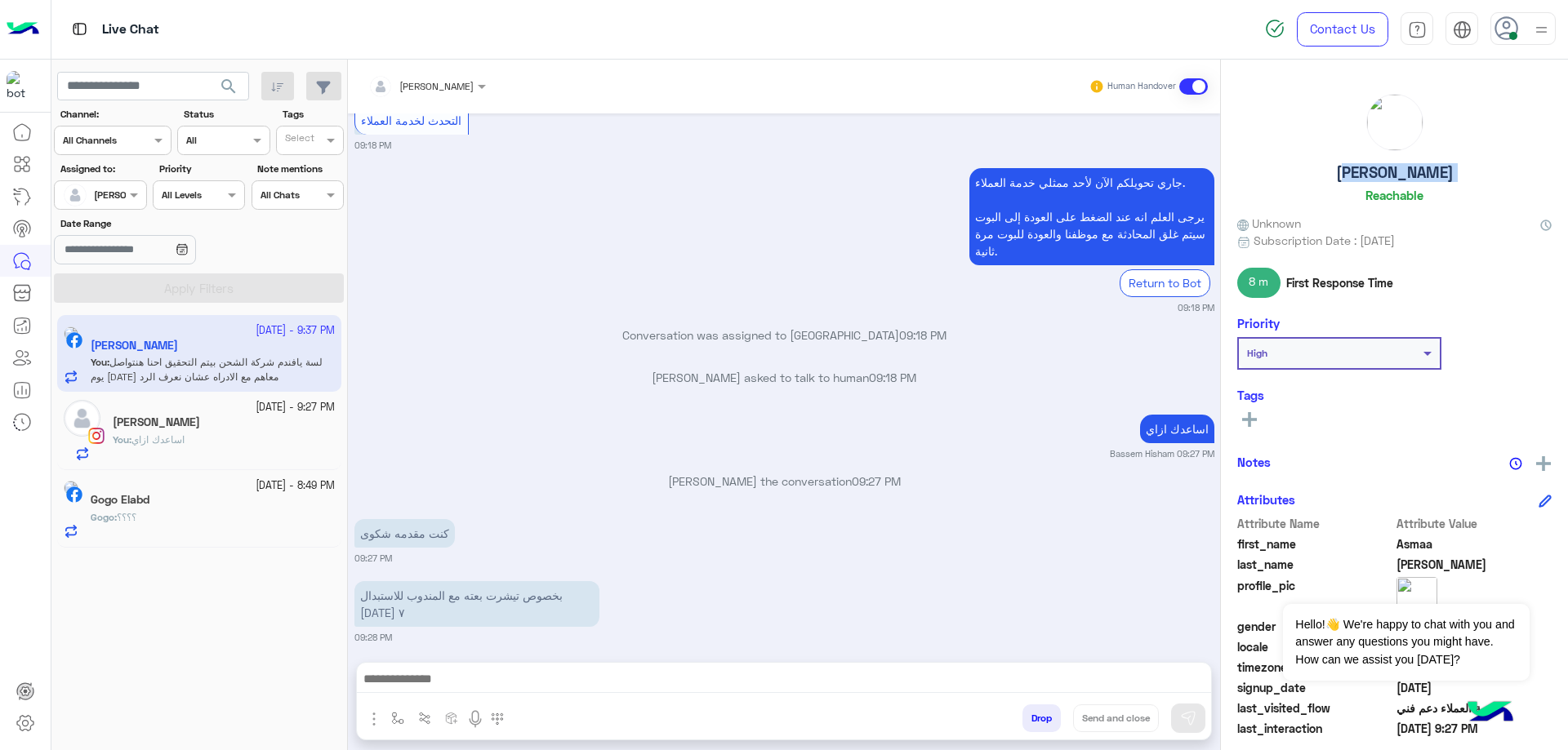
click at [1378, 164] on h5 "[PERSON_NAME]" at bounding box center [1394, 173] width 118 height 19
copy h5 "[PERSON_NAME]"
click at [210, 423] on div "[PERSON_NAME]" at bounding box center [224, 425] width 222 height 17
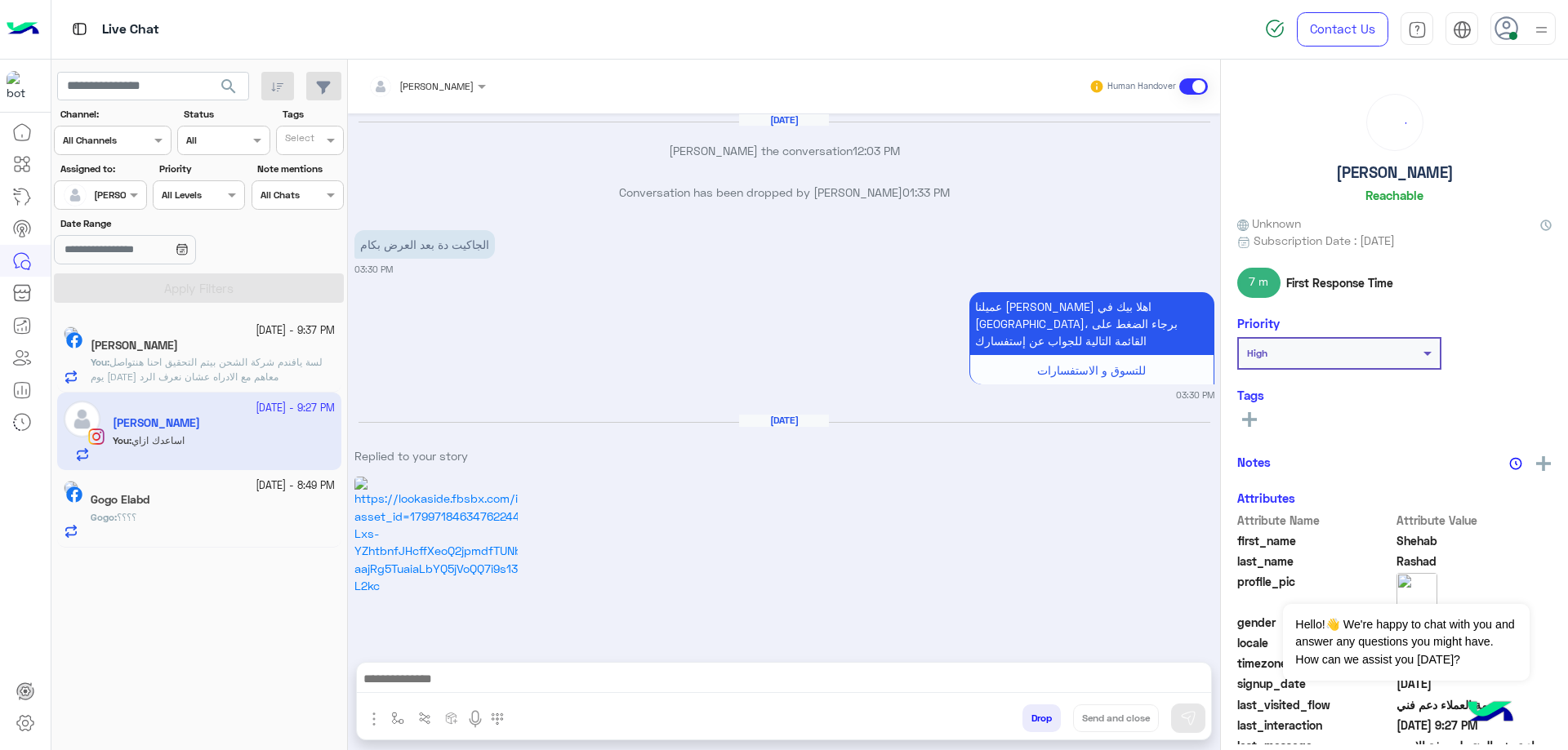
scroll to position [1981, 0]
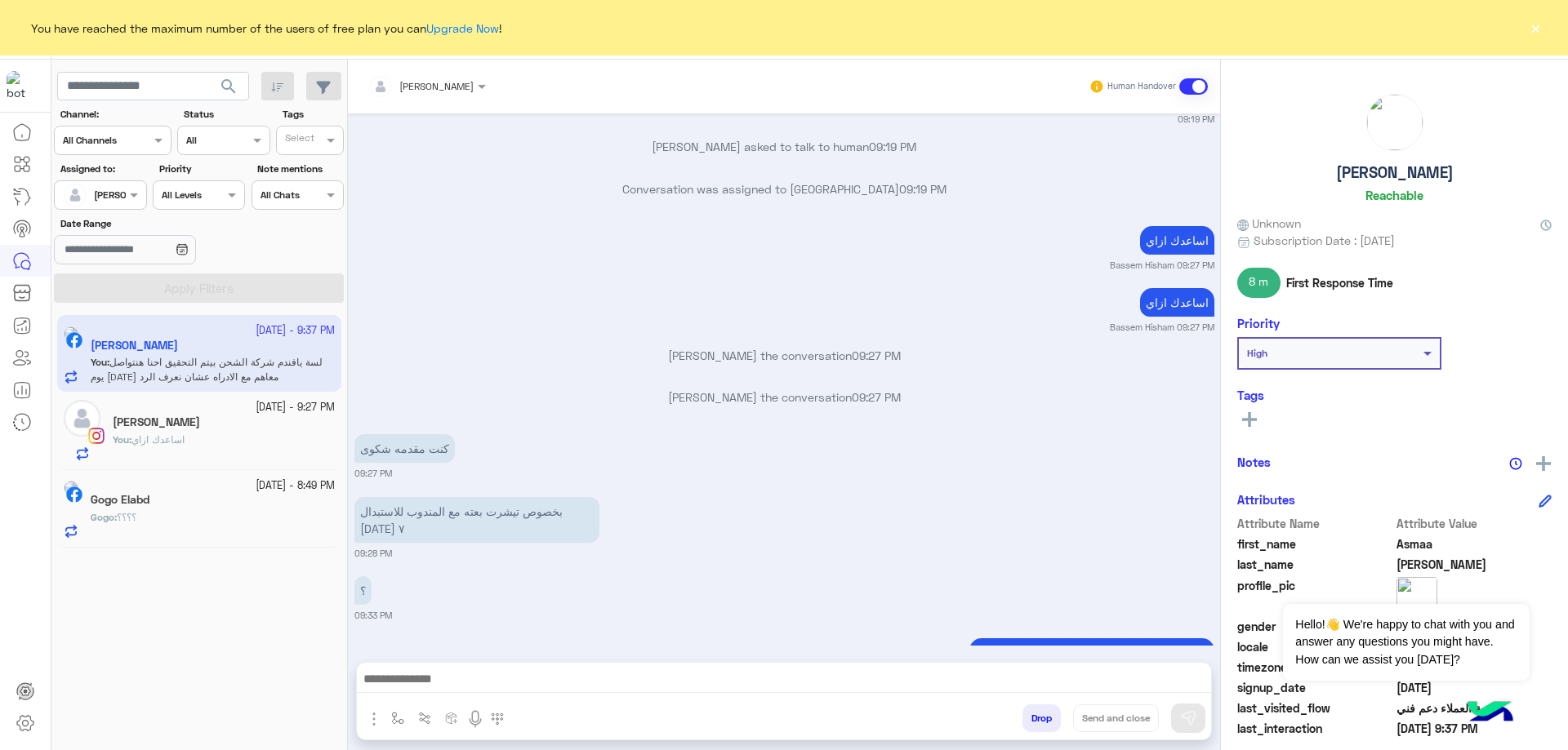
click at [1527, 34] on button "×" at bounding box center [1534, 28] width 16 height 16
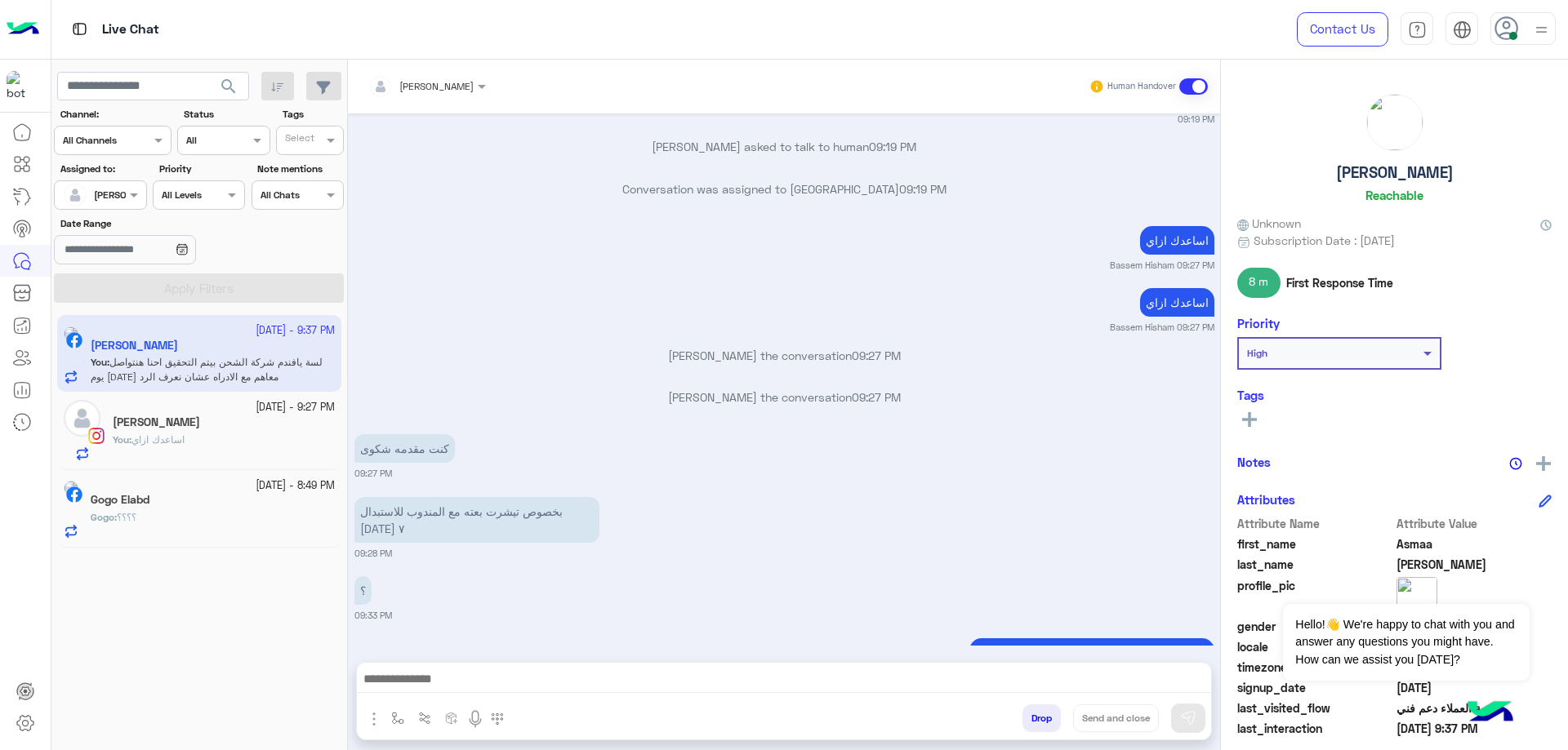
click at [1054, 723] on button "Drop" at bounding box center [1041, 718] width 39 height 28
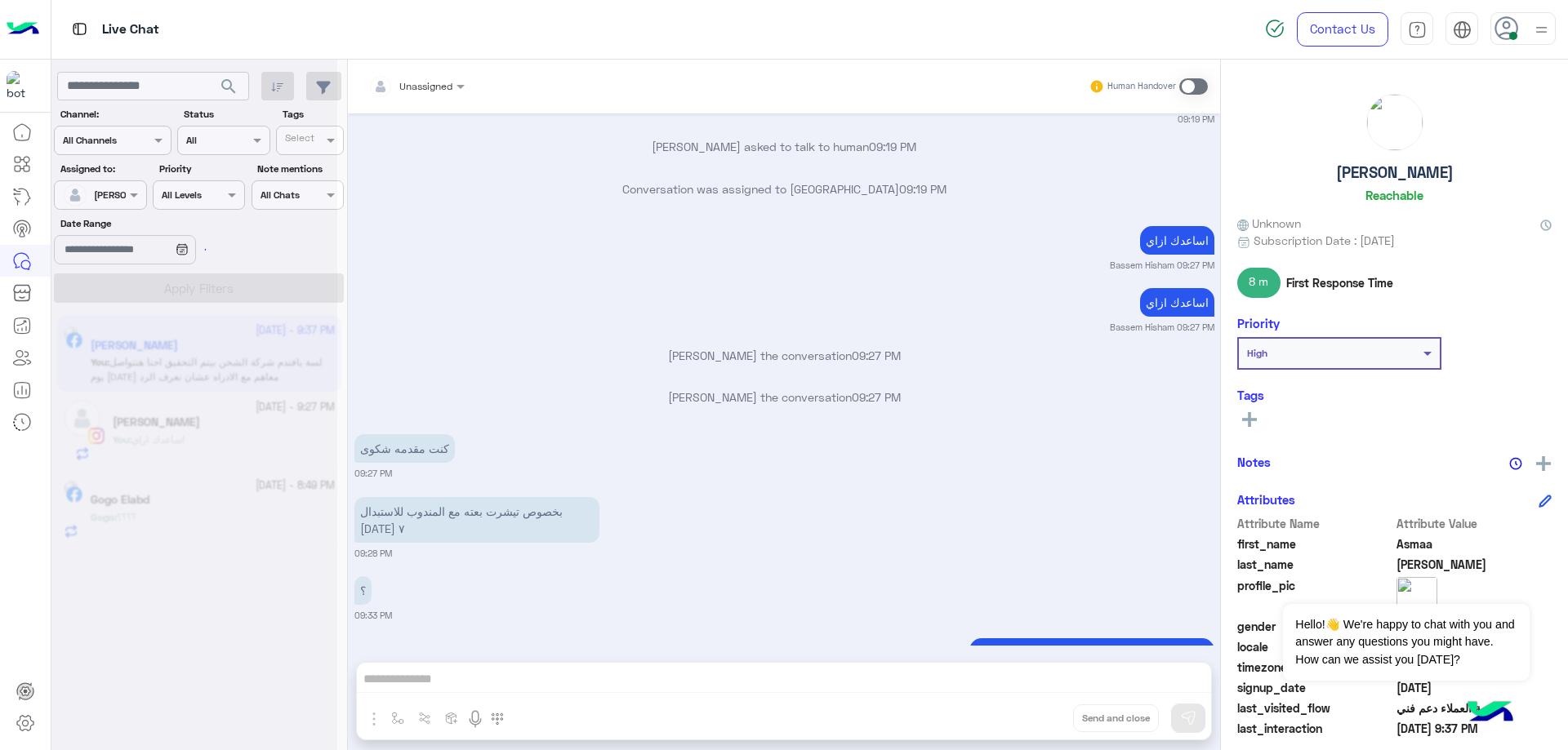
scroll to position [4030, 0]
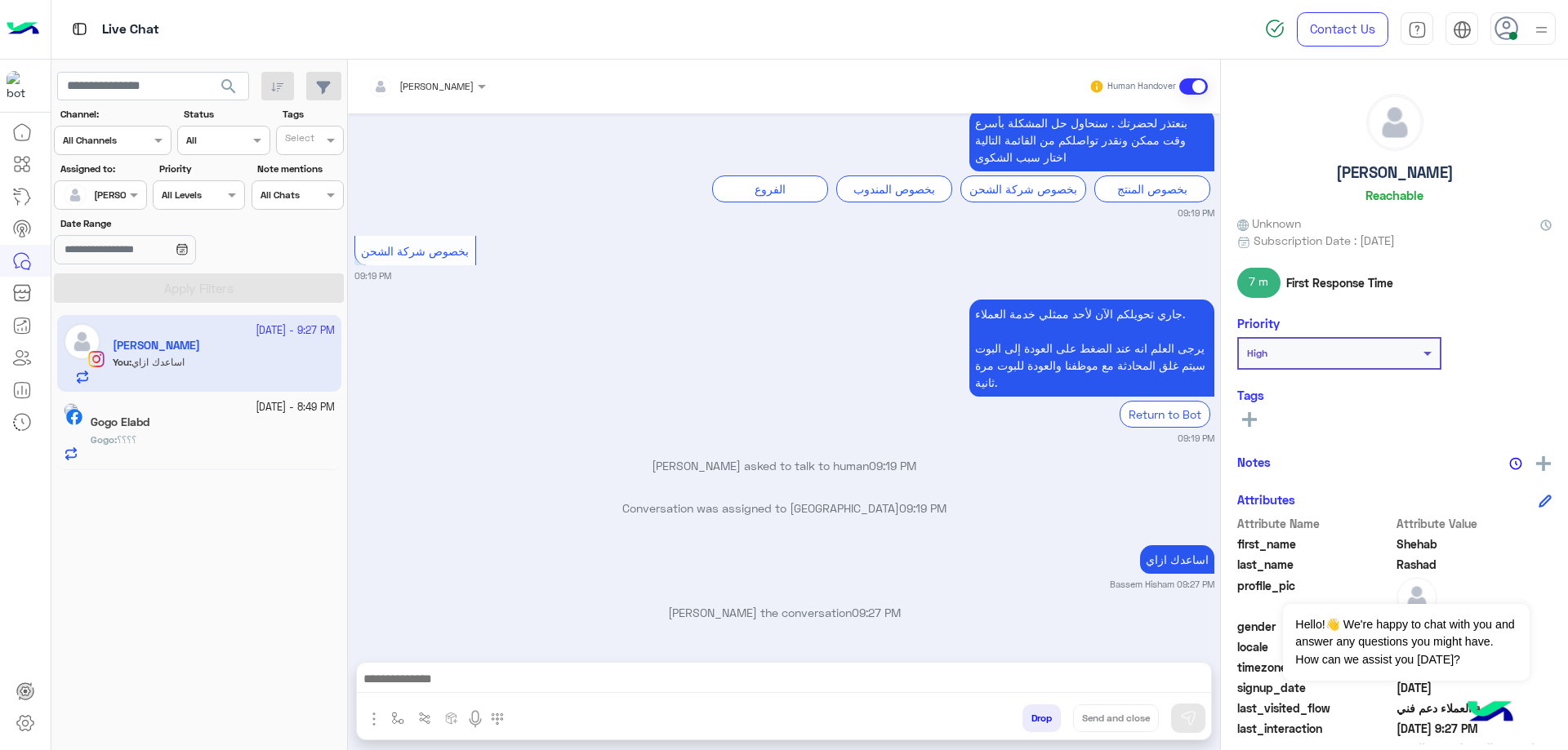
scroll to position [1981, 0]
